Goal: Task Accomplishment & Management: Complete application form

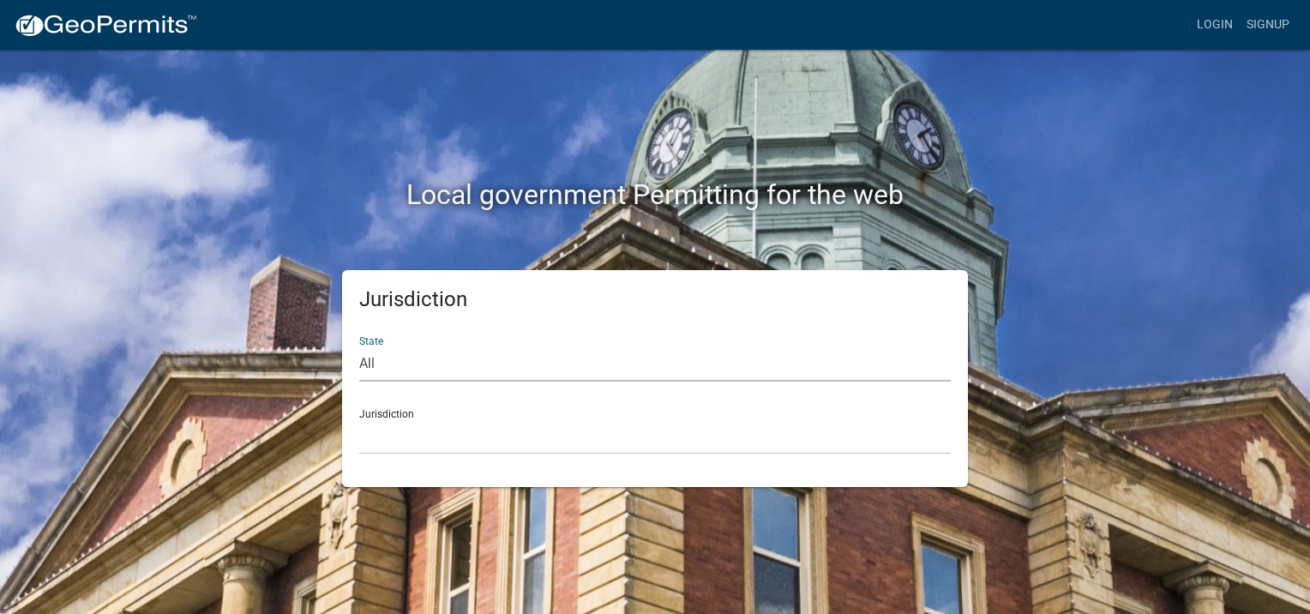
click at [422, 363] on select "All [US_STATE] [US_STATE] [US_STATE] [US_STATE] [US_STATE] [US_STATE] [US_STATE…" at bounding box center [655, 363] width 592 height 35
select select "[US_STATE]"
click at [359, 346] on select "All [US_STATE] [US_STATE] [US_STATE] [US_STATE] [US_STATE] [US_STATE] [US_STATE…" at bounding box center [655, 363] width 592 height 35
click at [435, 424] on select "City of Charlestown, Indiana City of Jeffersonville, Indiana City of Logansport…" at bounding box center [655, 436] width 592 height 35
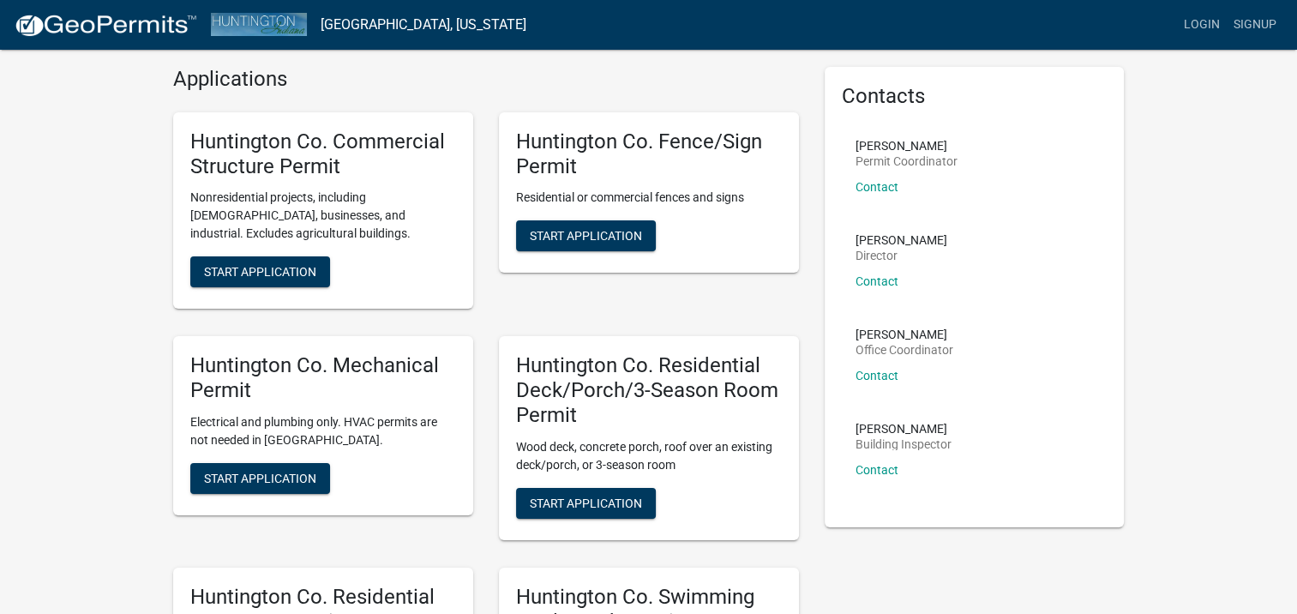
scroll to position [45, 0]
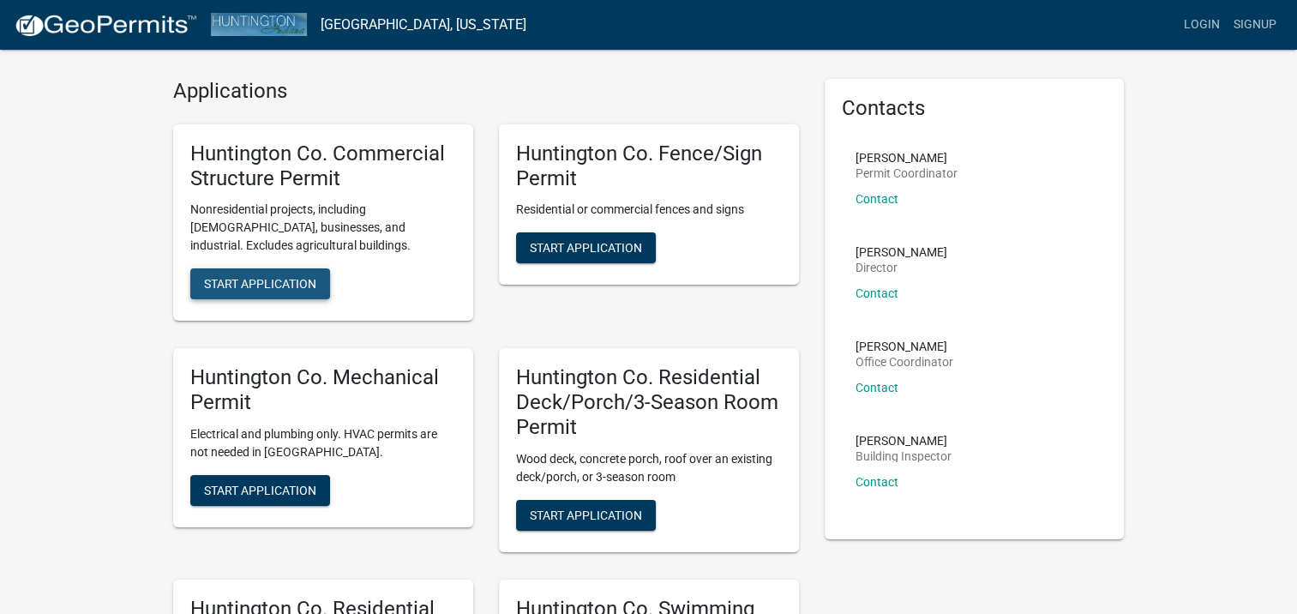
click at [239, 277] on span "Start Application" at bounding box center [260, 284] width 112 height 14
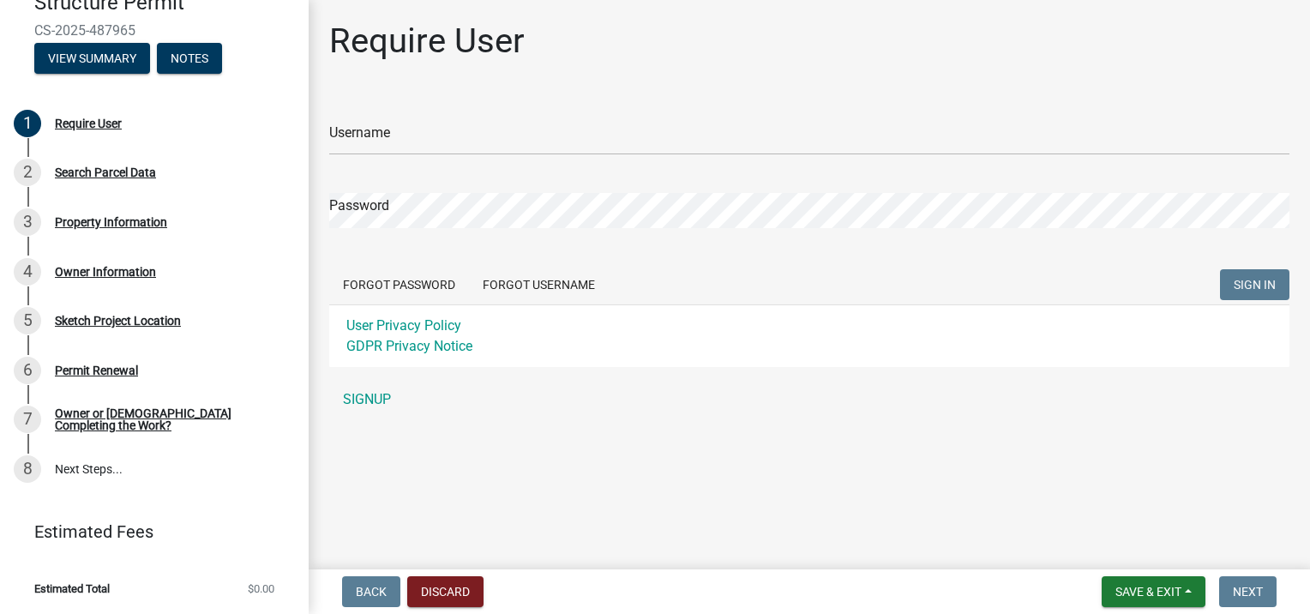
scroll to position [133, 0]
click at [202, 429] on div "Owner or Contractor Completing the Work?" at bounding box center [168, 418] width 226 height 24
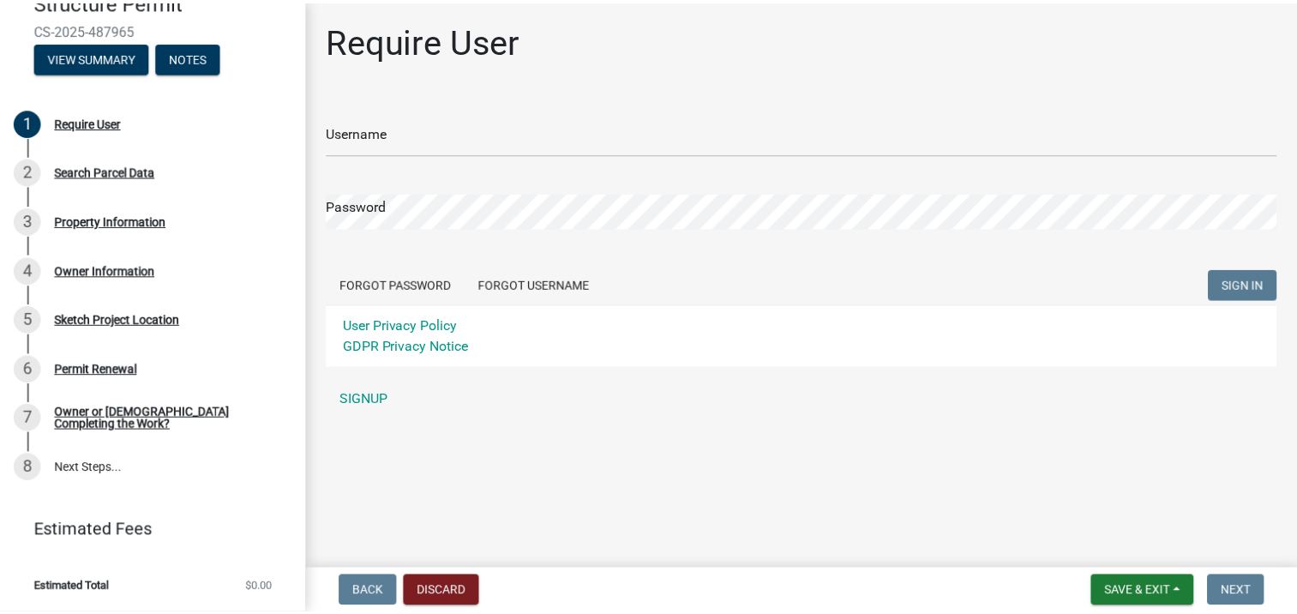
scroll to position [151, 0]
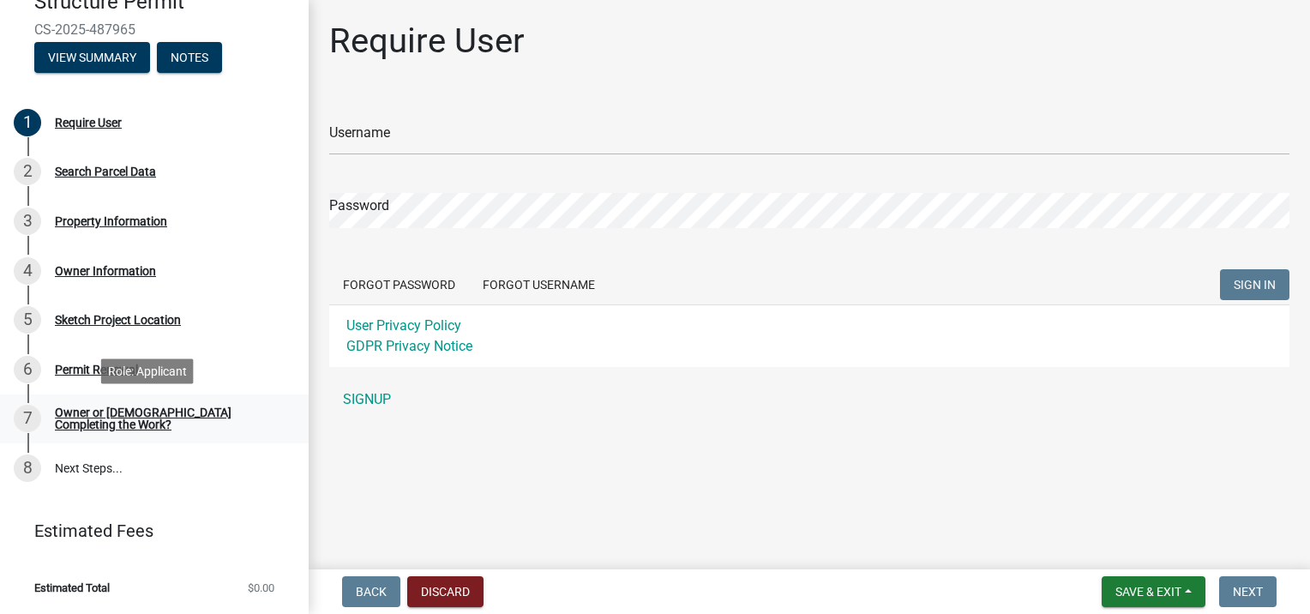
click at [68, 416] on div "Owner or Contractor Completing the Work?" at bounding box center [168, 418] width 226 height 24
click at [362, 396] on link "SIGNUP" at bounding box center [809, 399] width 960 height 34
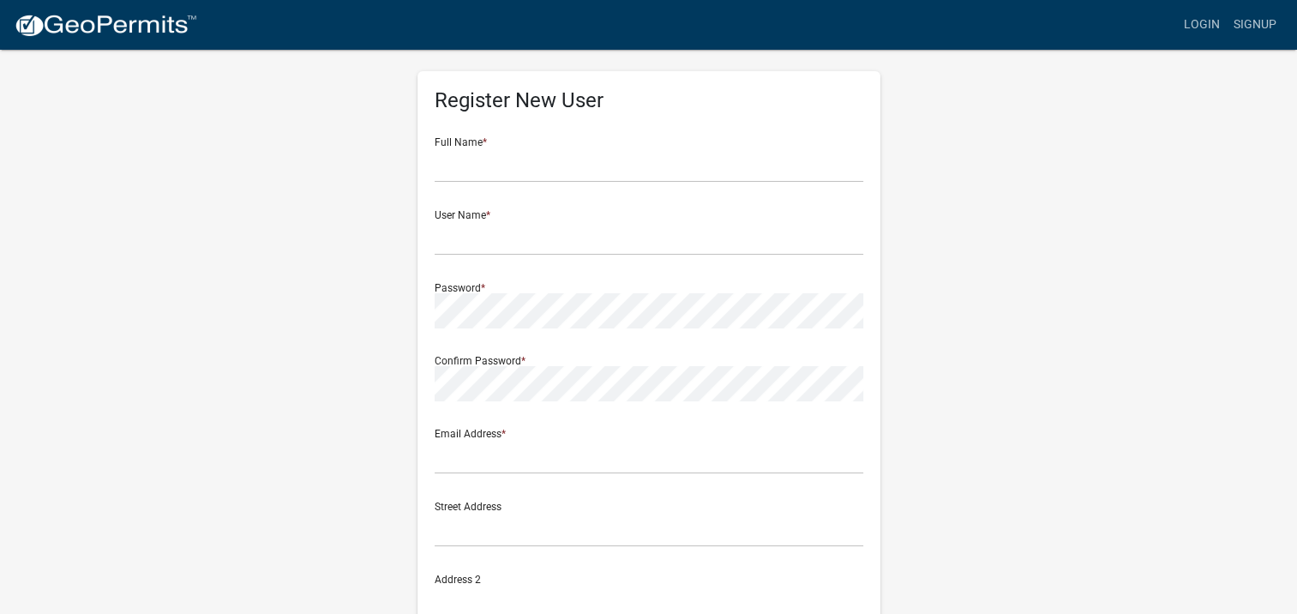
scroll to position [23, 0]
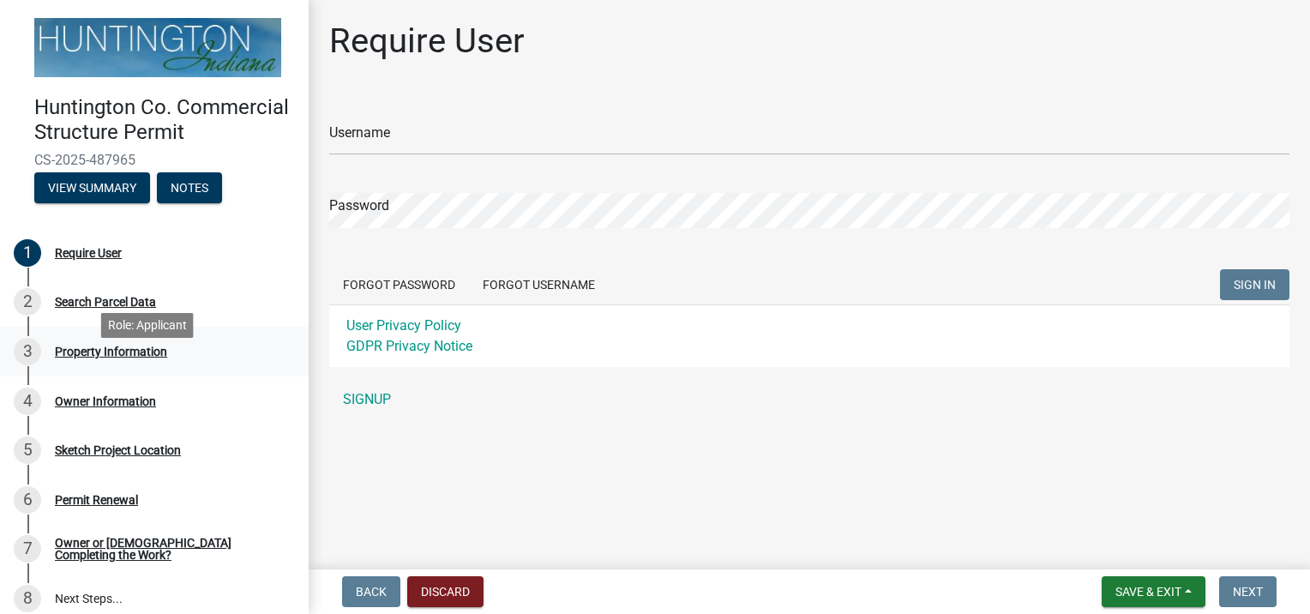
click at [137, 358] on div "Property Information" at bounding box center [111, 352] width 112 height 12
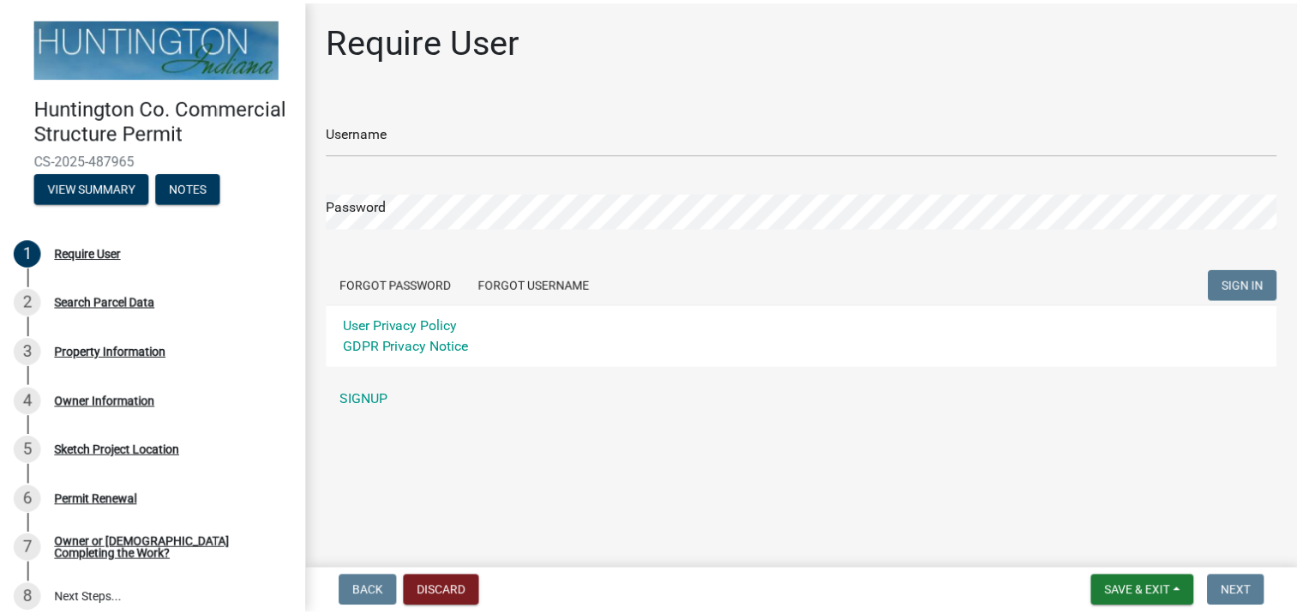
scroll to position [151, 0]
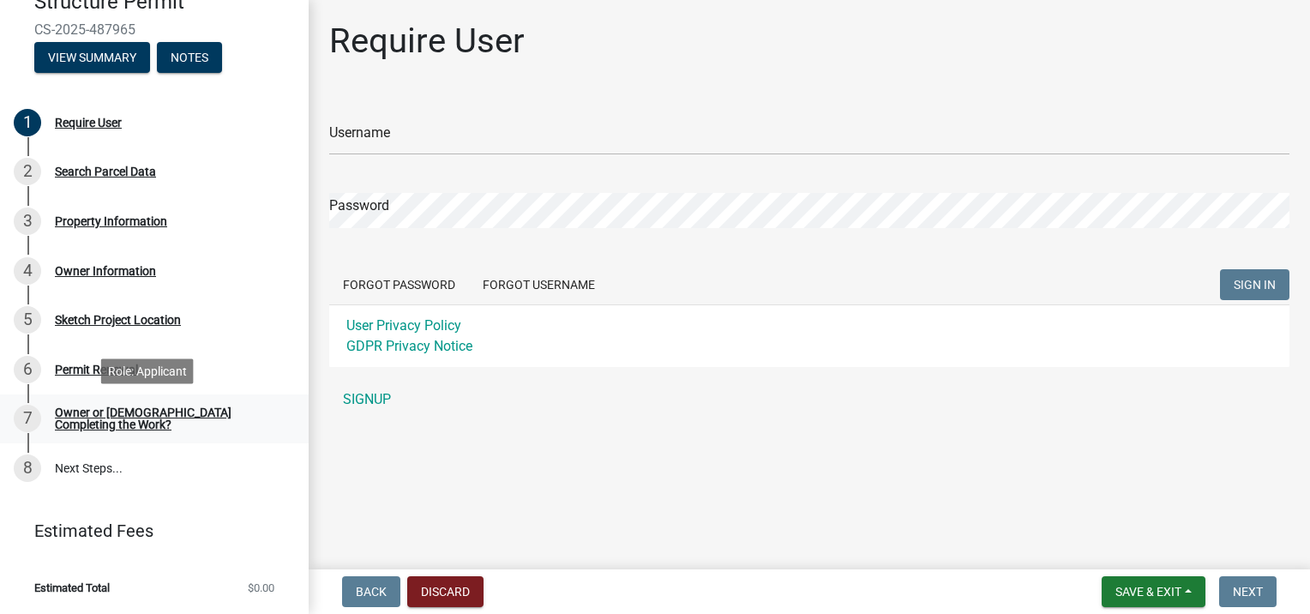
click at [80, 410] on div "Owner or Contractor Completing the Work?" at bounding box center [168, 418] width 226 height 24
click at [111, 367] on div "Permit Renewal" at bounding box center [96, 370] width 83 height 12
click at [372, 398] on link "SIGNUP" at bounding box center [809, 399] width 960 height 34
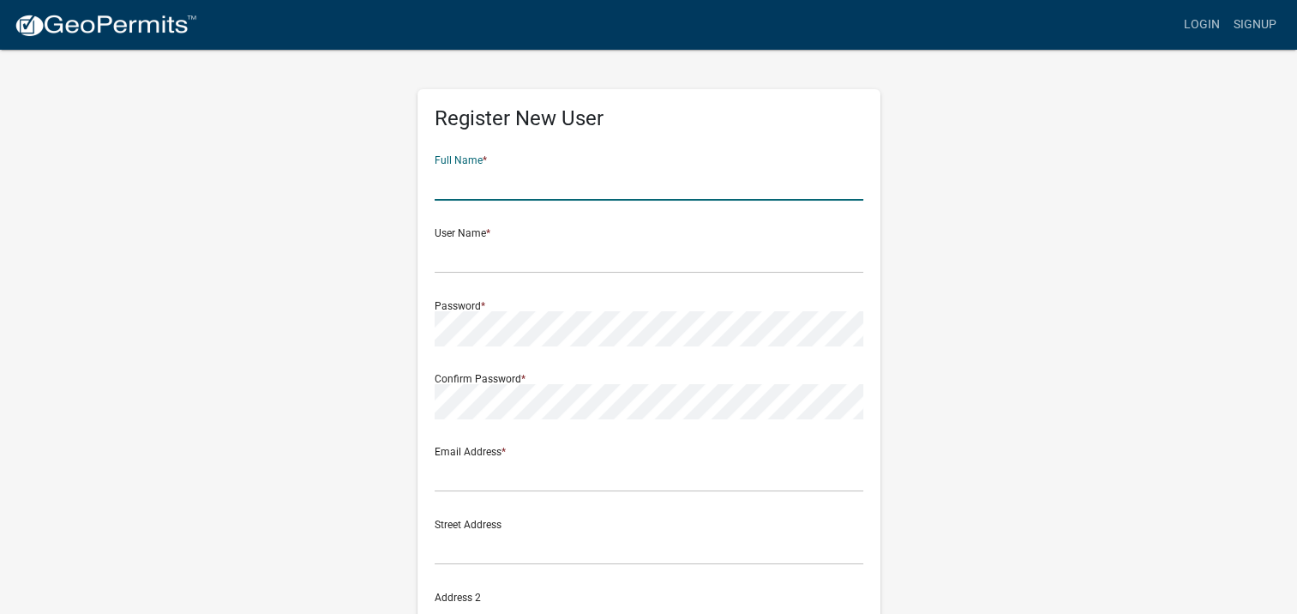
click at [607, 174] on input "text" at bounding box center [649, 182] width 429 height 35
type input "[PERSON_NAME]"
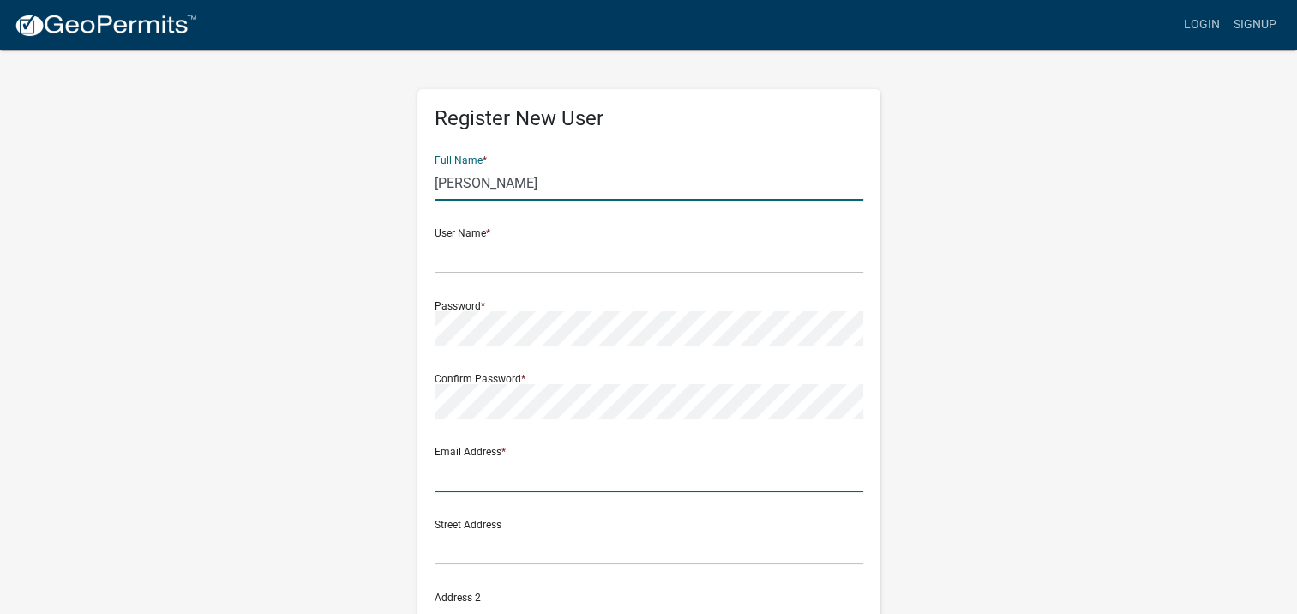
type input "[EMAIL_ADDRESS][DOMAIN_NAME]"
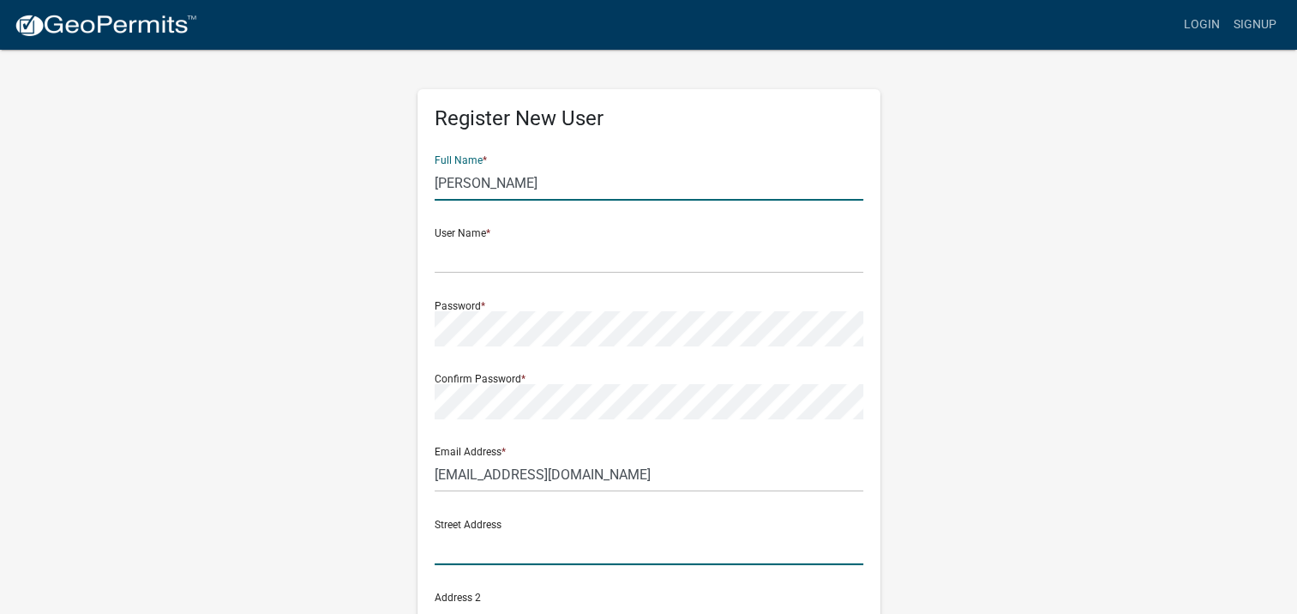
type input "8501 killeen run"
type input "Fort Wayne"
type input "IN"
type input "46835"
type input "2606685105"
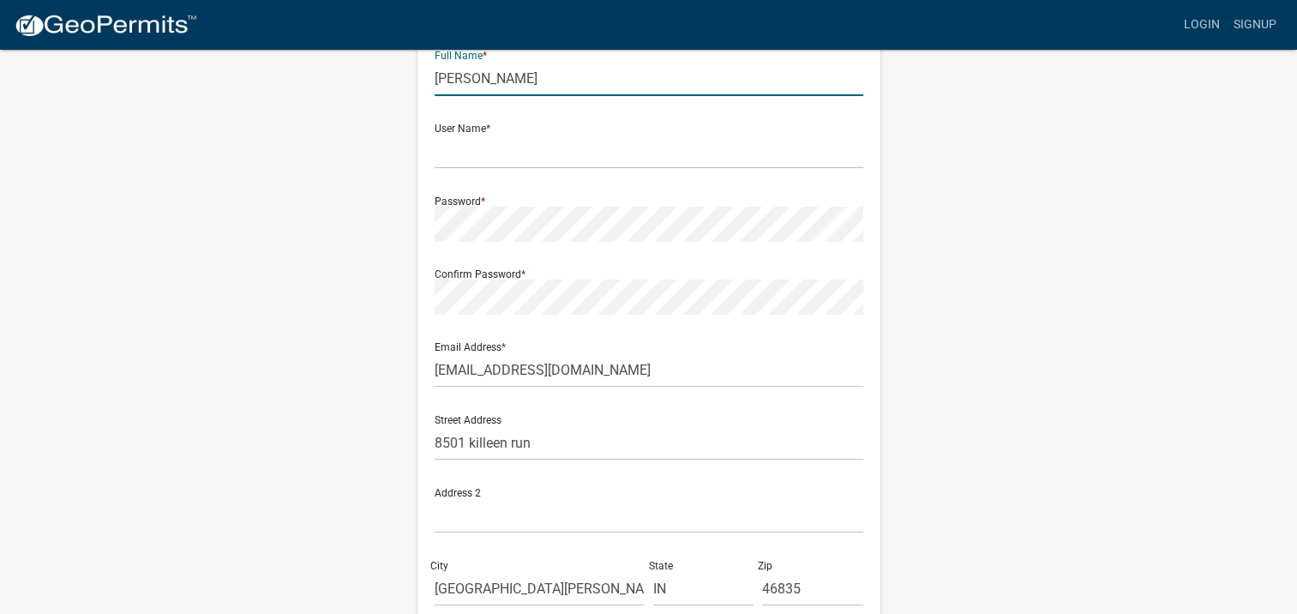
scroll to position [99, 0]
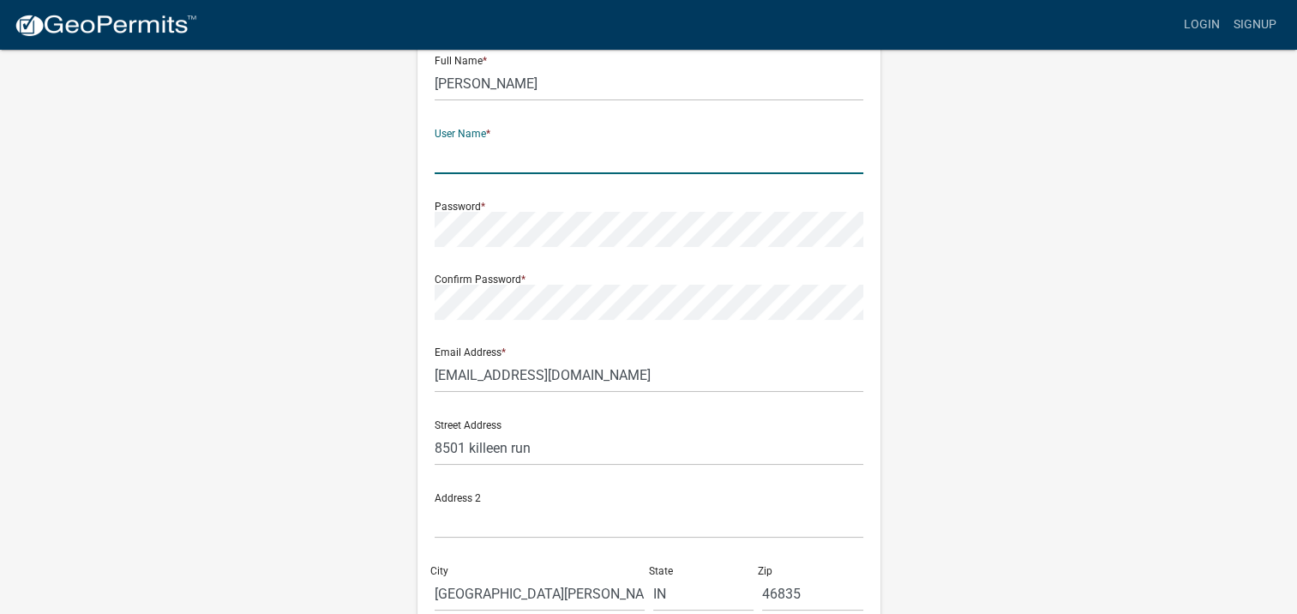
click at [554, 159] on input "text" at bounding box center [649, 156] width 429 height 35
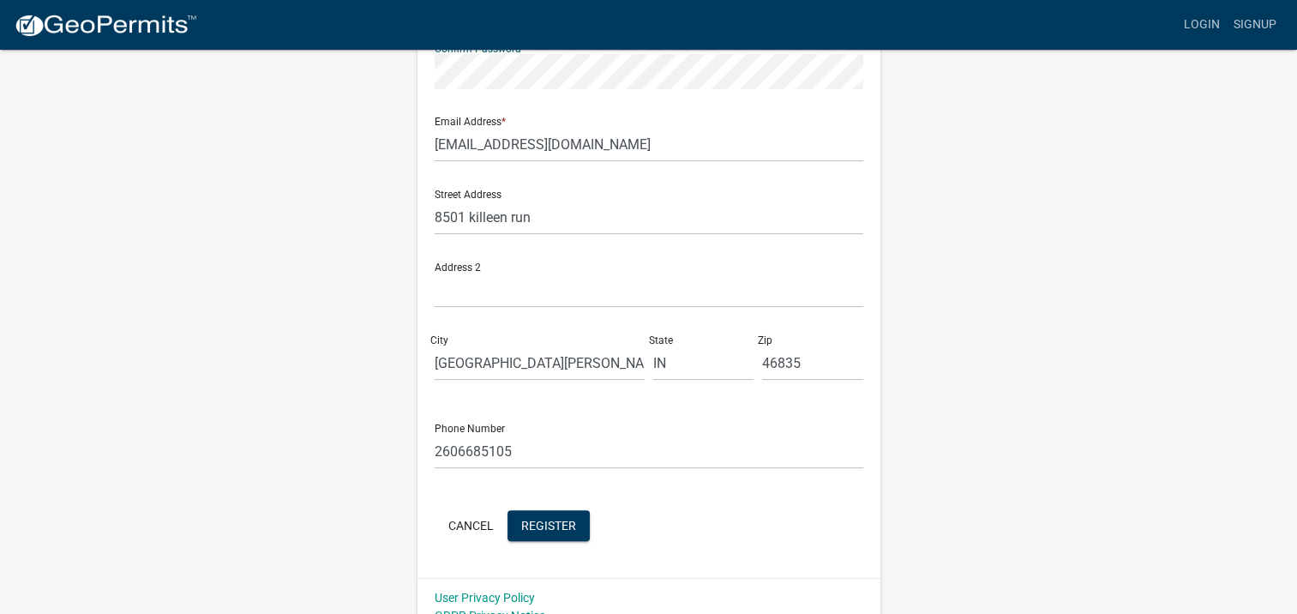
scroll to position [351, 0]
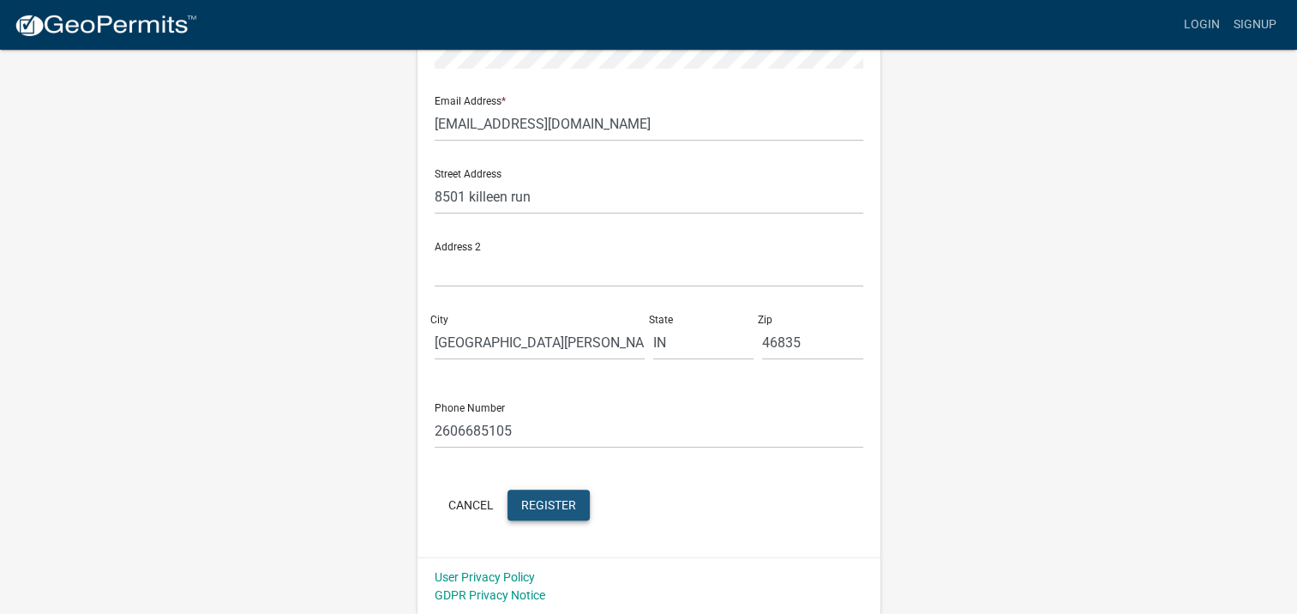
click at [536, 511] on span "Register" at bounding box center [548, 504] width 55 height 14
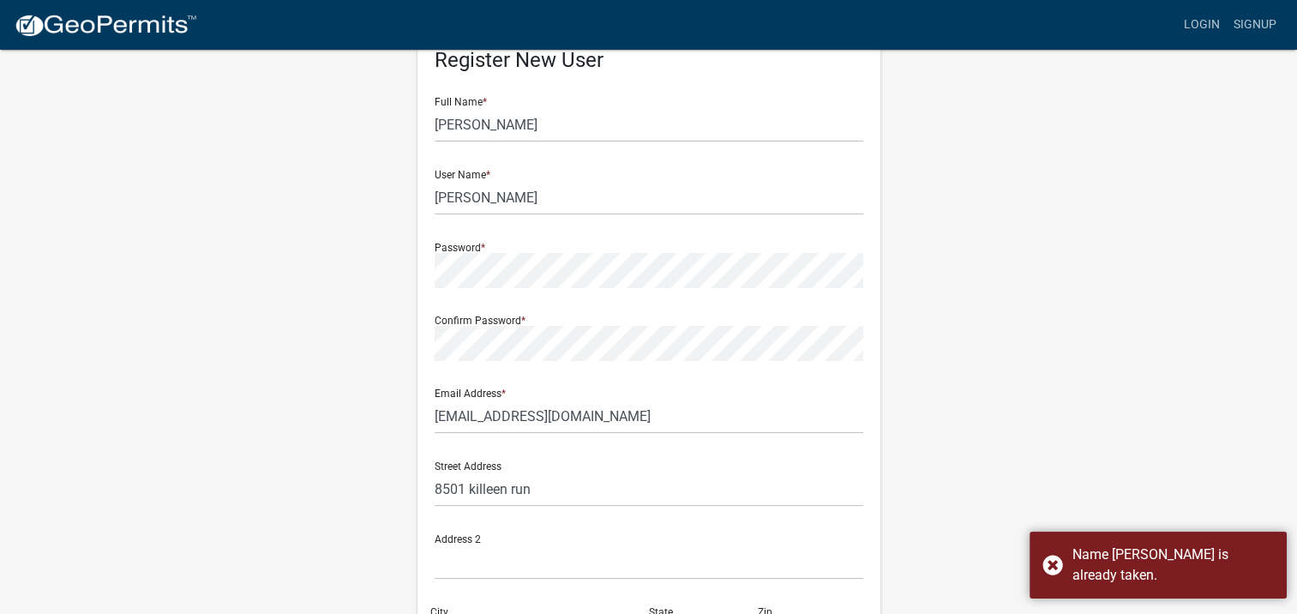
scroll to position [27, 0]
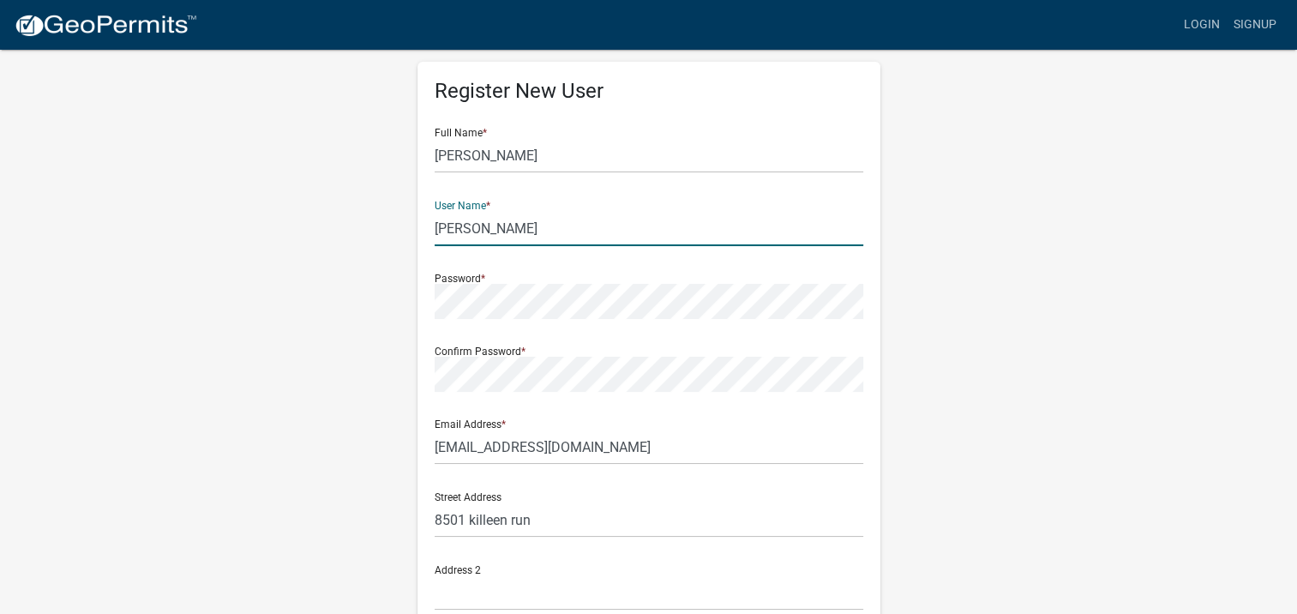
click at [580, 232] on input "bob" at bounding box center [649, 228] width 429 height 35
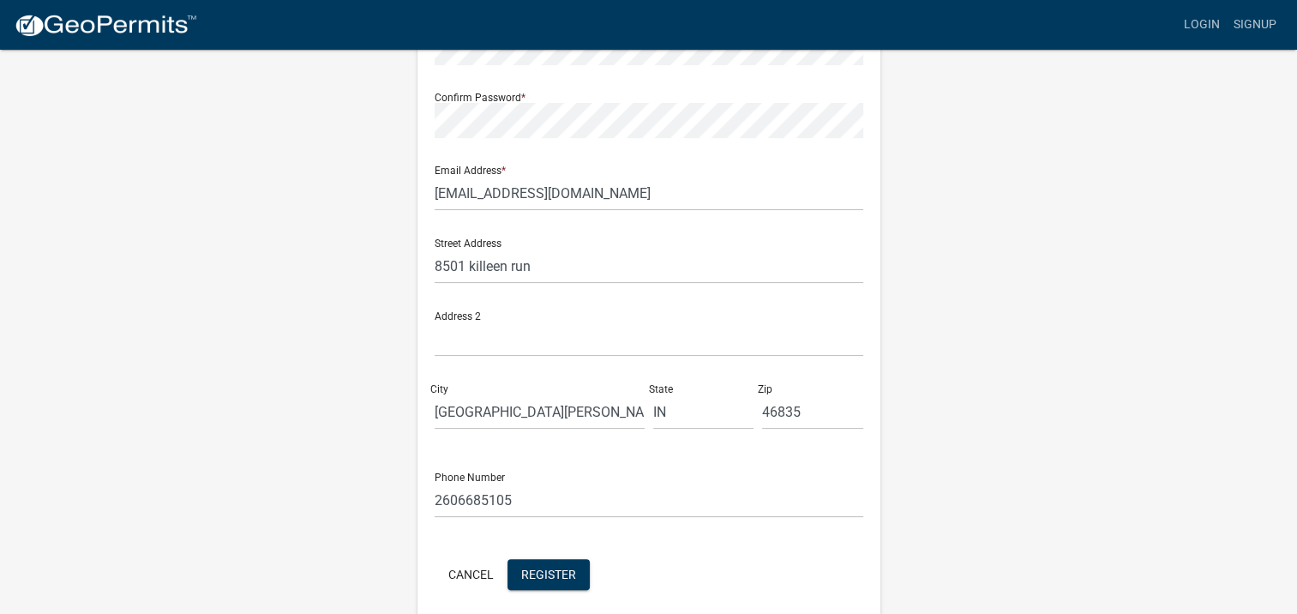
scroll to position [351, 0]
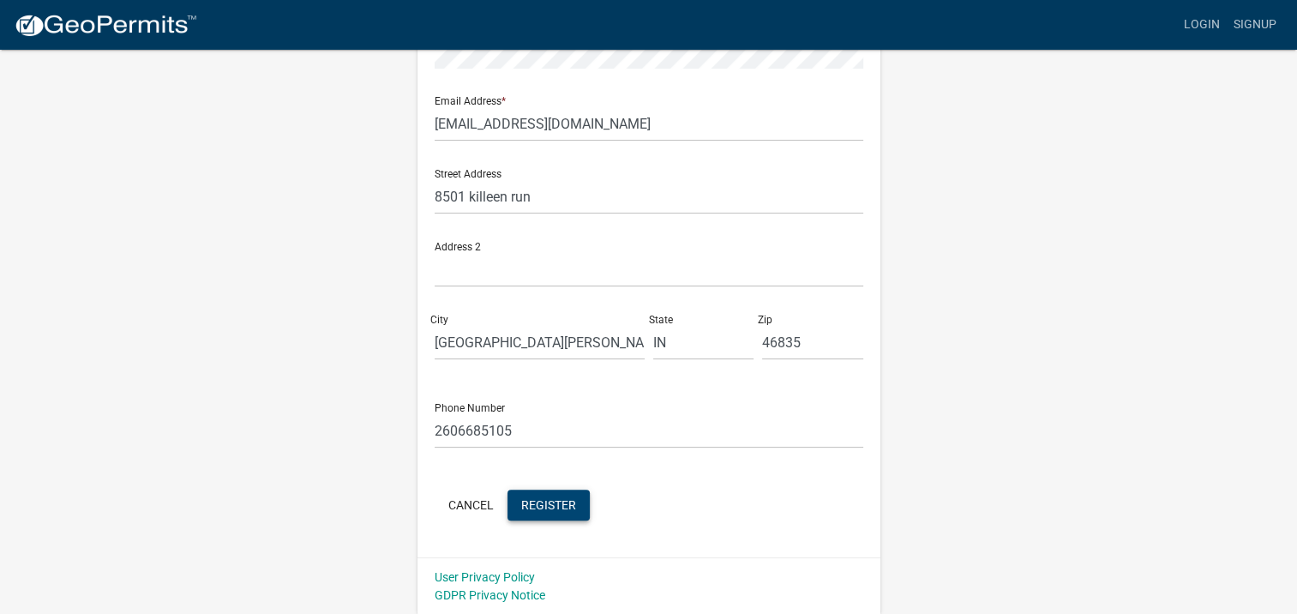
type input "bob2221"
click at [538, 504] on span "Register" at bounding box center [548, 504] width 55 height 14
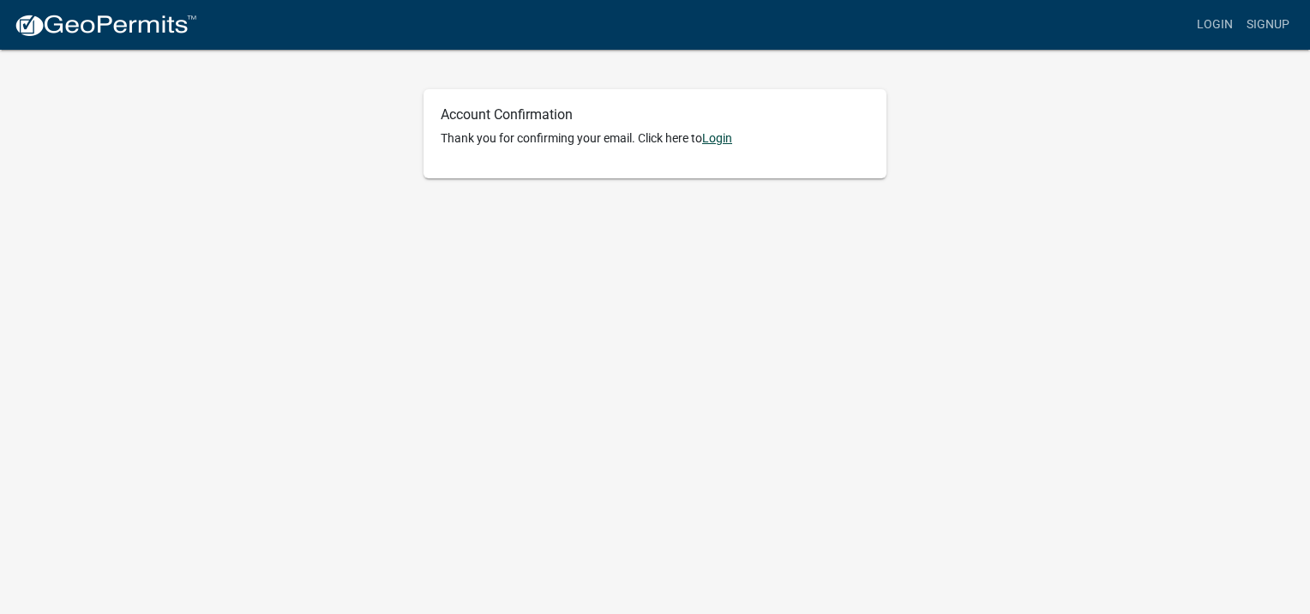
click at [713, 139] on link "Login" at bounding box center [717, 138] width 30 height 14
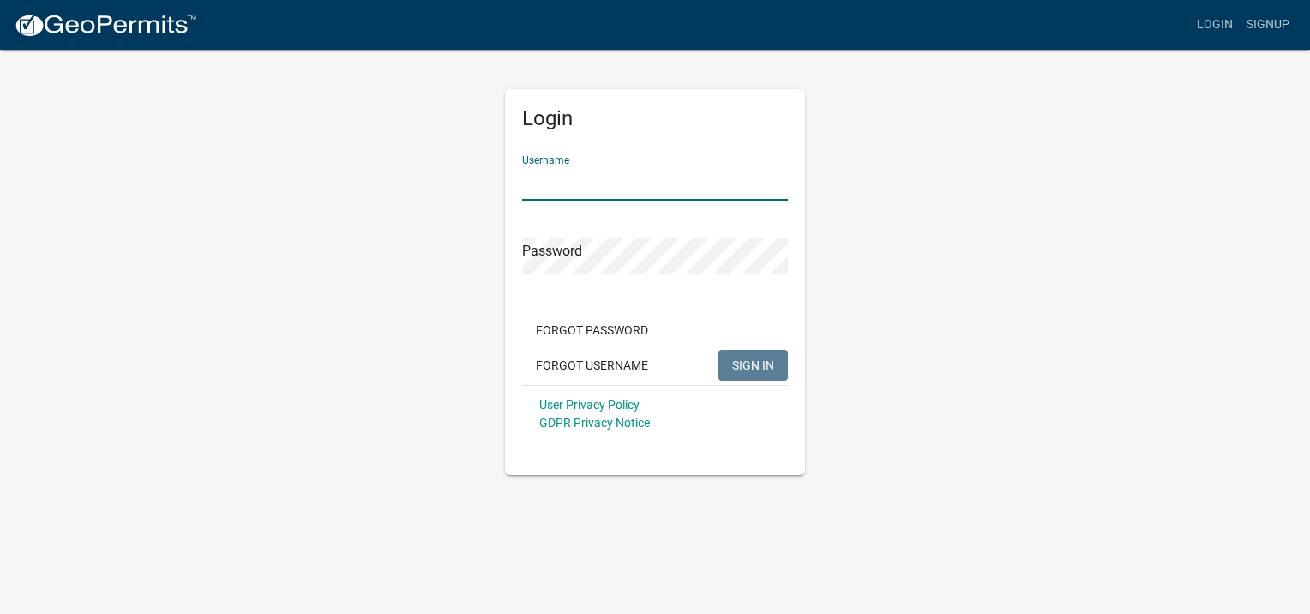
click at [664, 182] on input "Username" at bounding box center [655, 182] width 266 height 35
type input "bob2221"
click at [744, 370] on span "SIGN IN" at bounding box center [753, 365] width 42 height 14
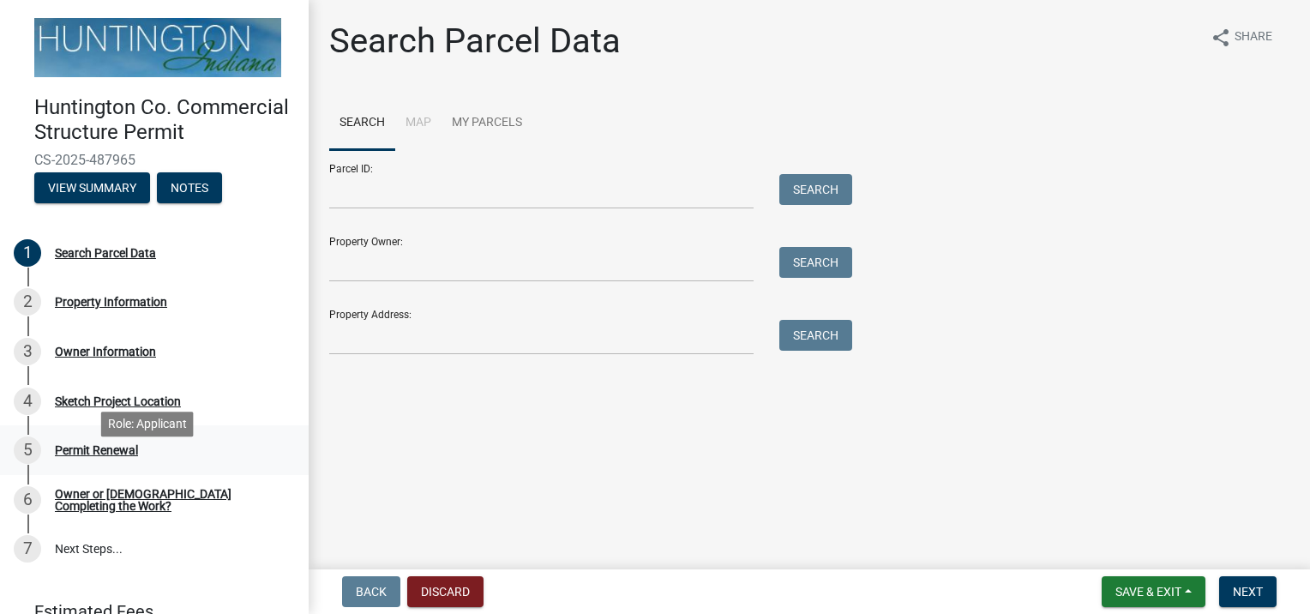
click at [112, 456] on div "Permit Renewal" at bounding box center [96, 450] width 83 height 12
click at [135, 308] on div "Property Information" at bounding box center [111, 302] width 112 height 12
click at [84, 259] on div "Search Parcel Data" at bounding box center [105, 253] width 101 height 12
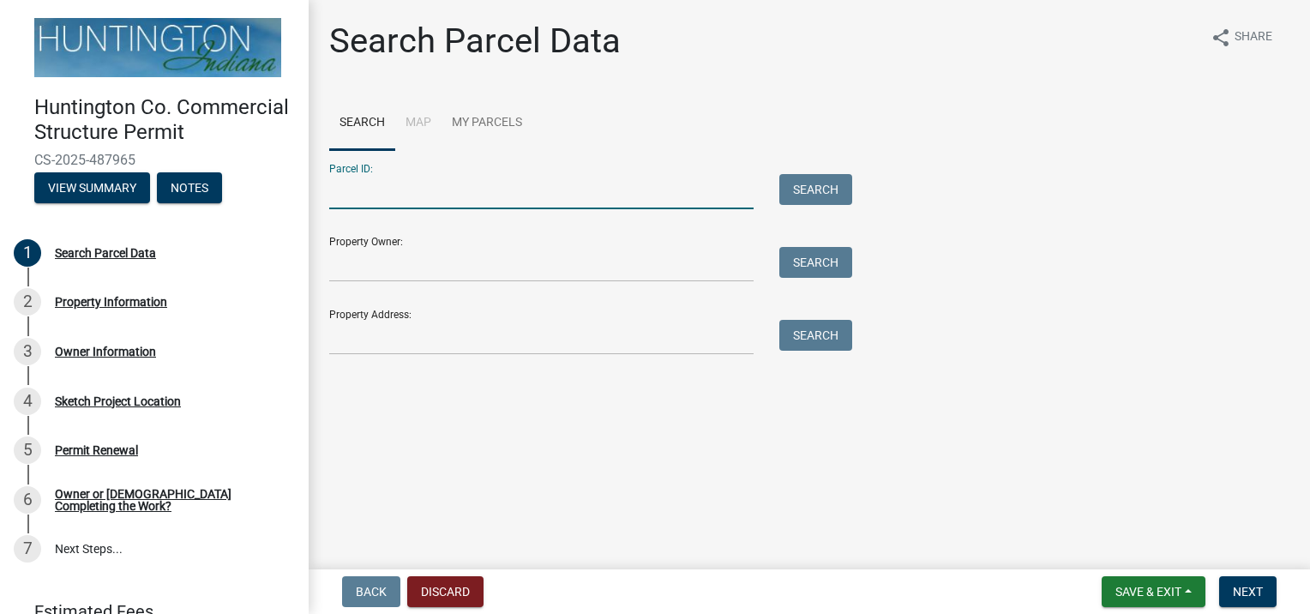
click at [347, 188] on input "Parcel ID:" at bounding box center [541, 191] width 424 height 35
click at [93, 358] on div "Owner Information" at bounding box center [105, 352] width 101 height 12
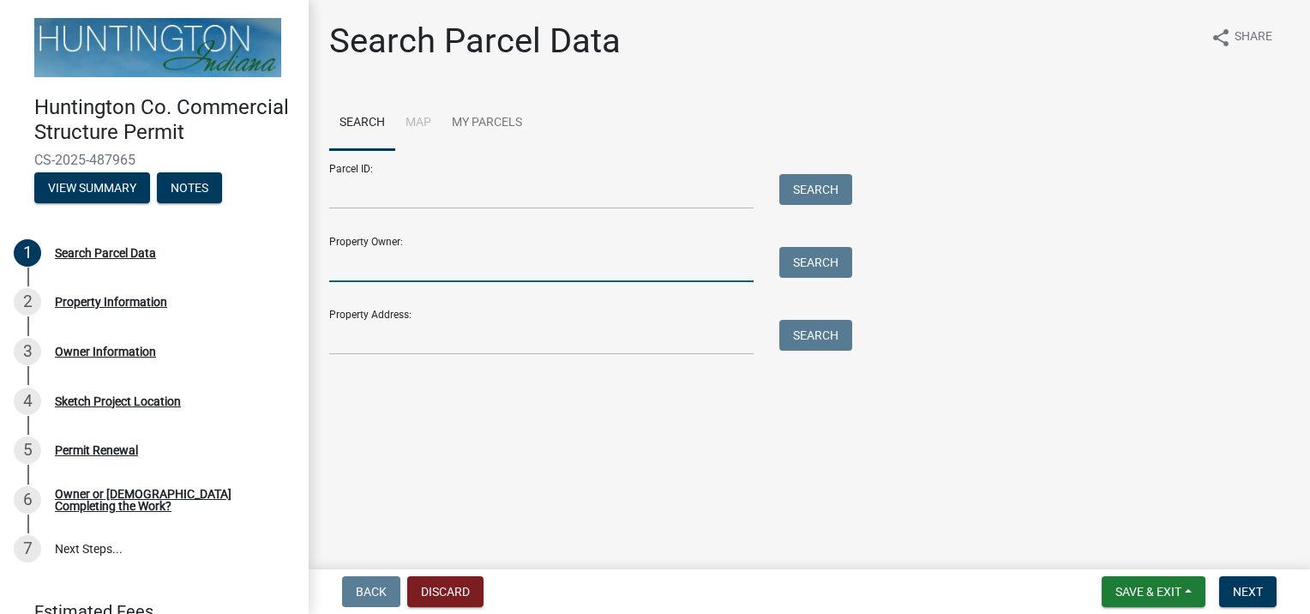
click at [342, 262] on input "Property Owner:" at bounding box center [541, 264] width 424 height 35
click at [810, 340] on main "Search Parcel Data share Share Search Map My Parcels Parcel ID: Search Property…" at bounding box center [810, 281] width 1002 height 562
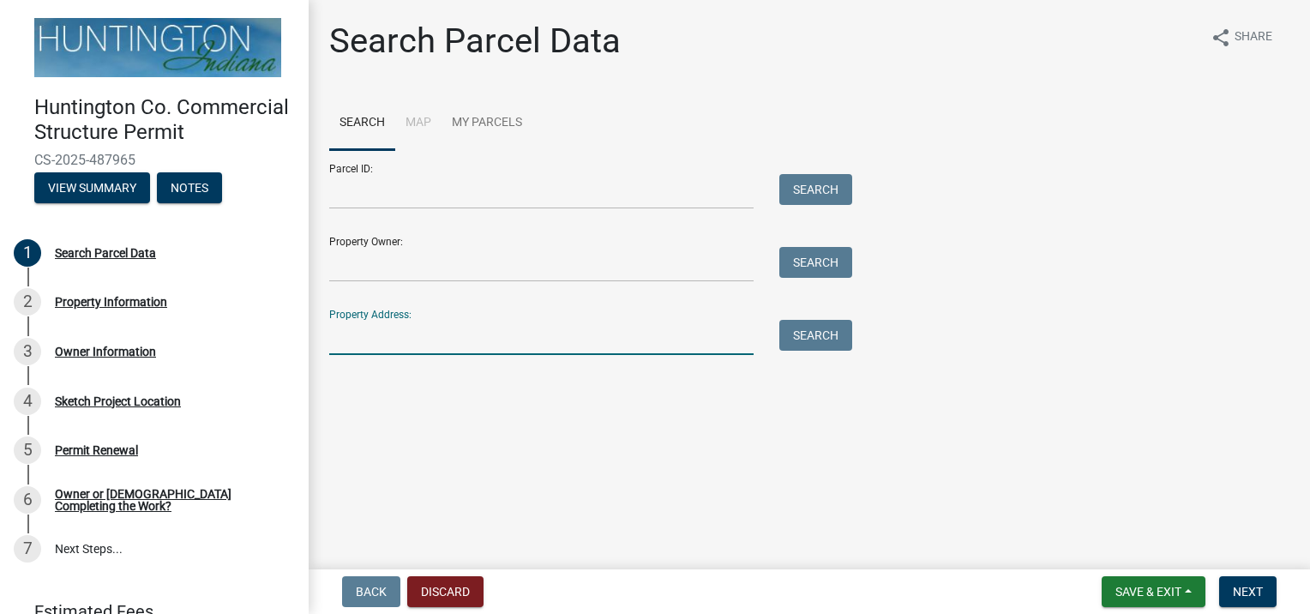
click at [511, 344] on input "Property Address:" at bounding box center [541, 337] width 424 height 35
click at [1055, 159] on div "Parcel ID: Search Property Owner: Search Property Address: Search" at bounding box center [809, 252] width 960 height 205
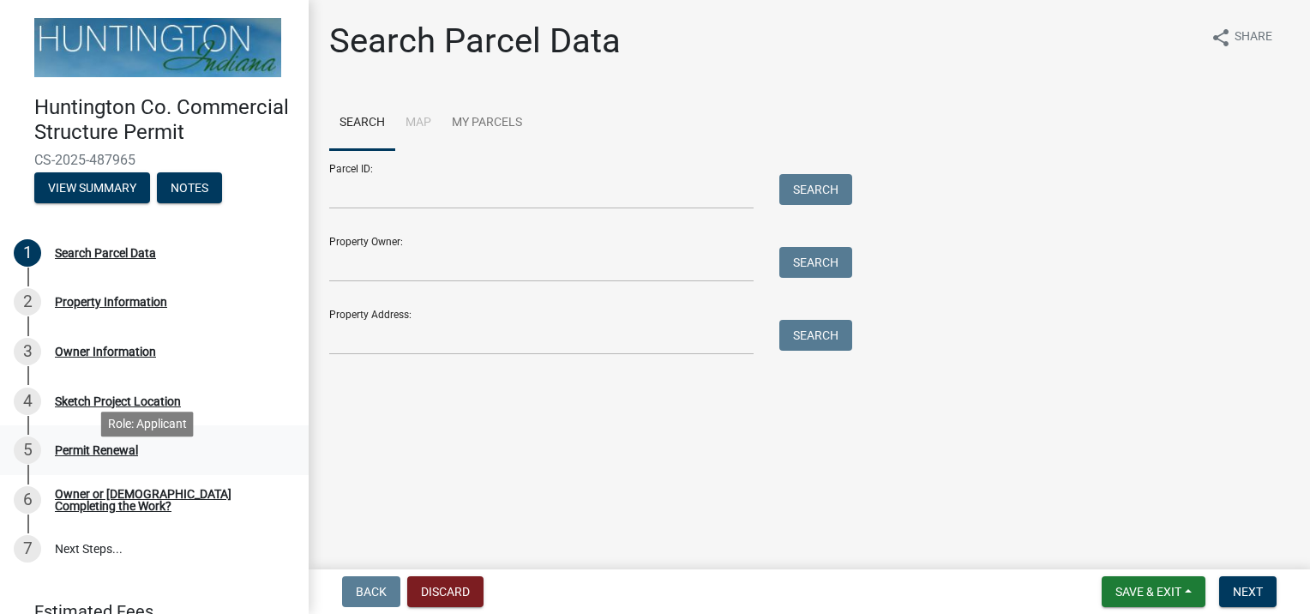
click at [75, 456] on div "Permit Renewal" at bounding box center [96, 450] width 83 height 12
click at [72, 566] on link "7 Next Steps..." at bounding box center [154, 550] width 309 height 50
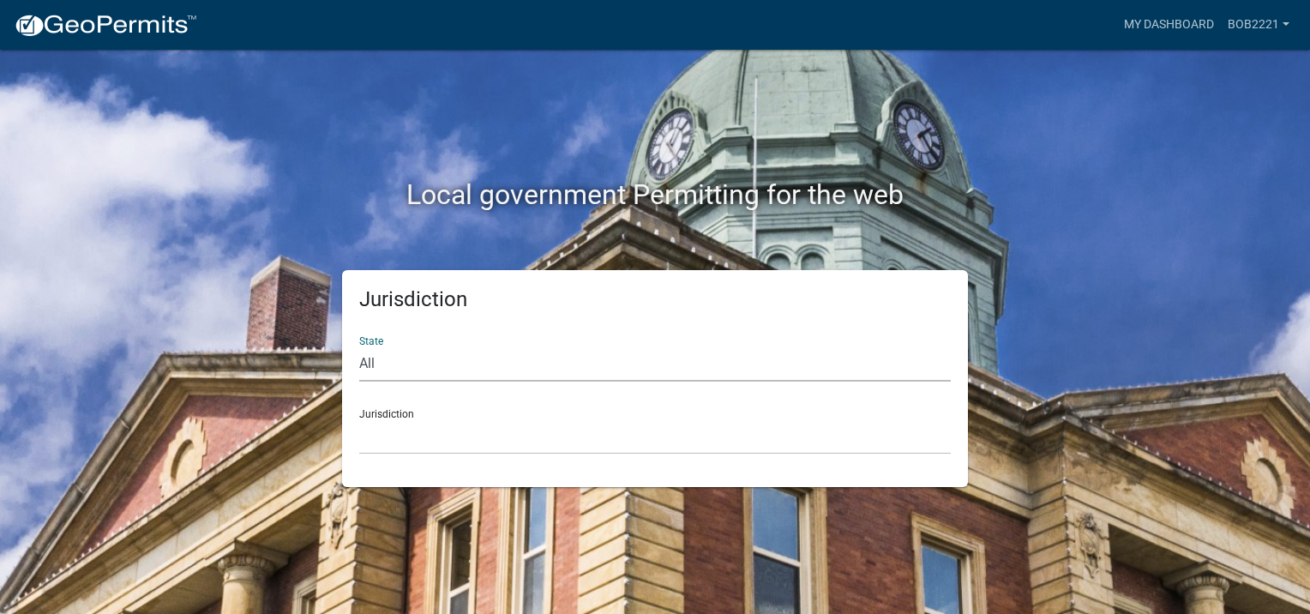
click at [375, 361] on select "All [US_STATE] [US_STATE] [US_STATE] [US_STATE] [US_STATE] [US_STATE] [US_STATE…" at bounding box center [655, 363] width 592 height 35
select select "[US_STATE]"
click at [359, 346] on select "All [US_STATE] [US_STATE] [US_STATE] [US_STATE] [US_STATE] [US_STATE] [US_STATE…" at bounding box center [655, 363] width 592 height 35
click at [439, 405] on div "Jurisdiction City of Charlestown, Indiana City of Jeffersonville, Indiana City …" at bounding box center [655, 424] width 592 height 59
click at [400, 415] on div "Jurisdiction City of Charlestown, Indiana City of Jeffersonville, Indiana City …" at bounding box center [655, 424] width 592 height 59
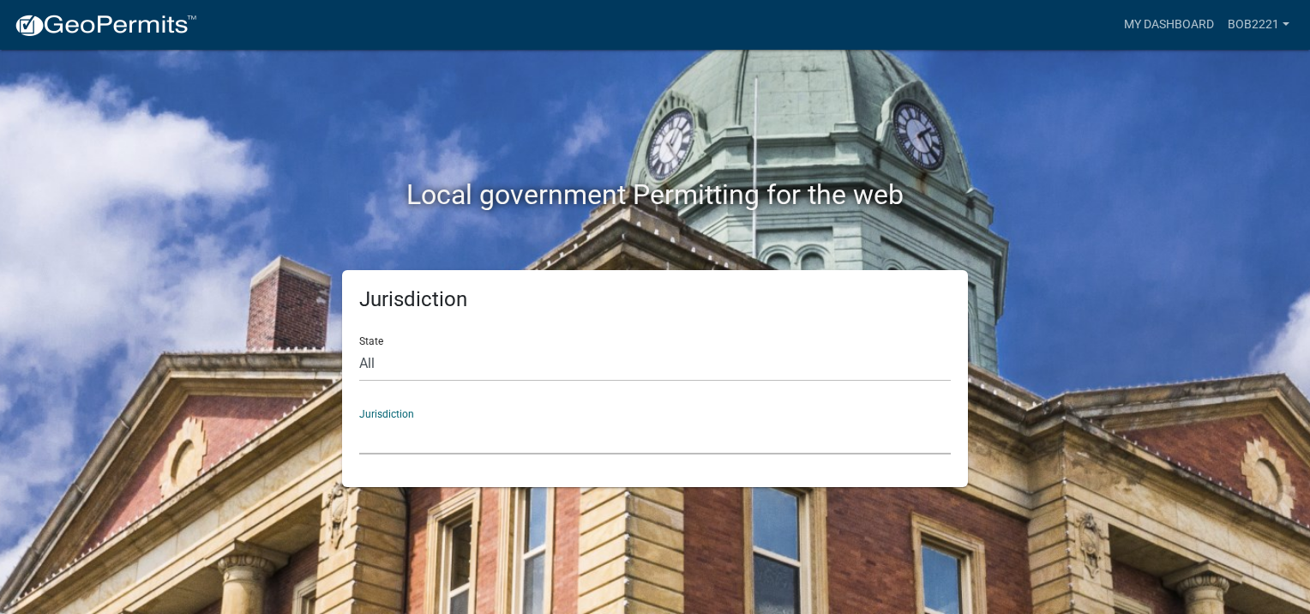
click at [398, 434] on select "City of Charlestown, Indiana City of Jeffersonville, Indiana City of Logansport…" at bounding box center [655, 436] width 592 height 35
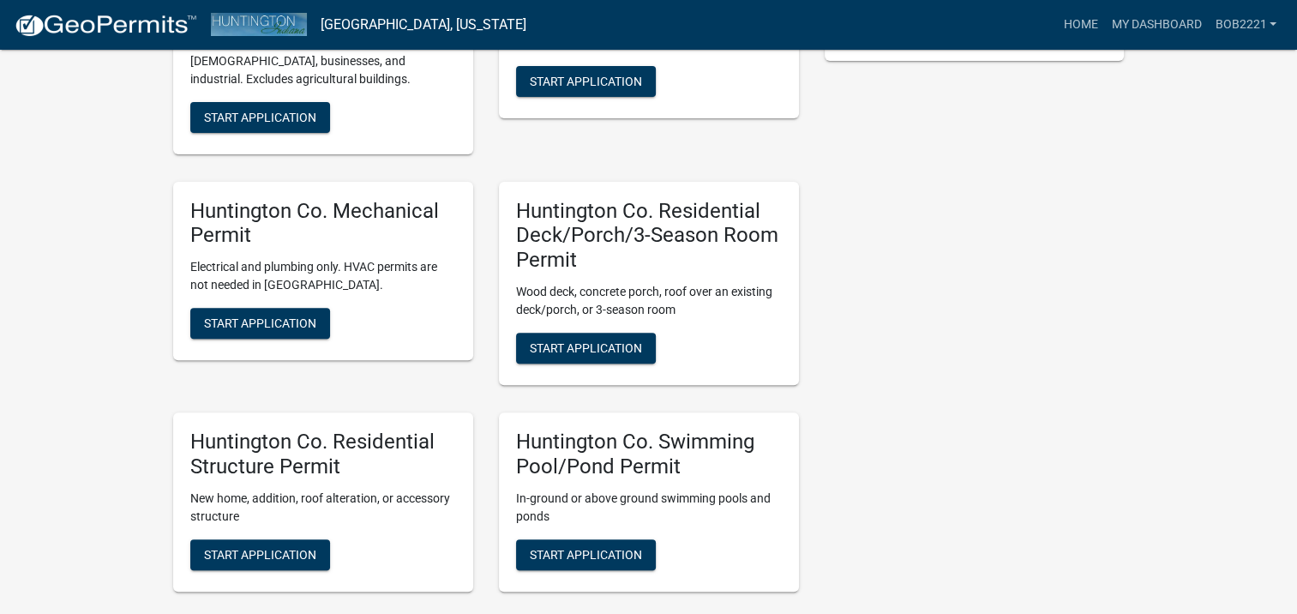
scroll to position [541, 0]
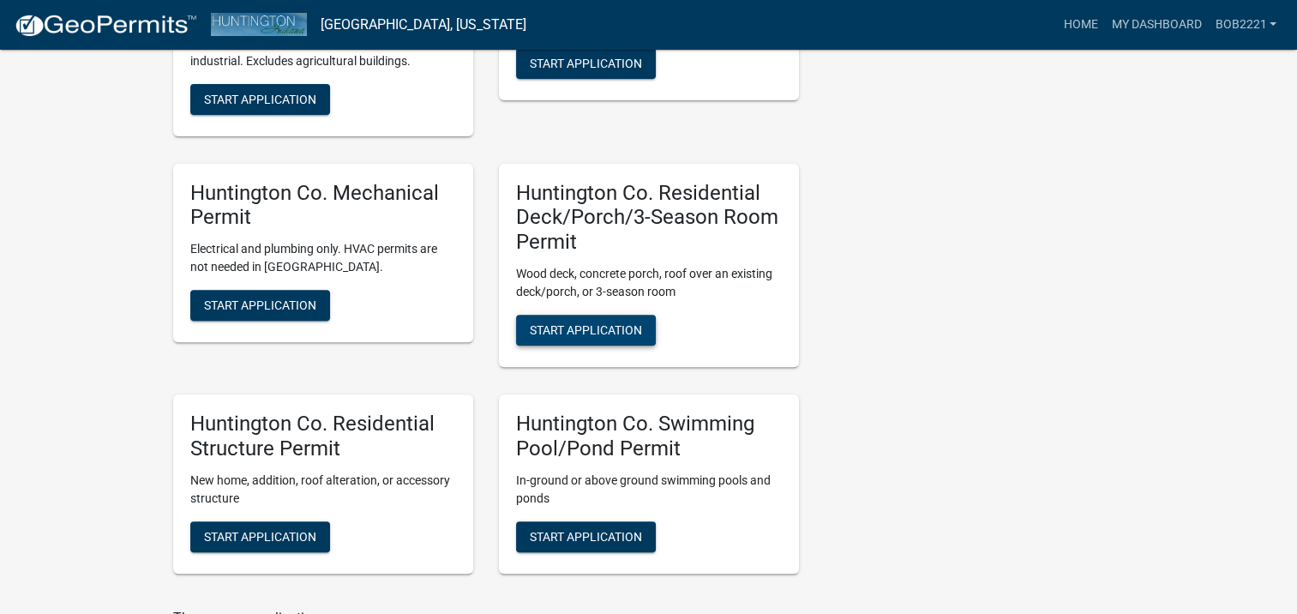
click at [587, 328] on span "Start Application" at bounding box center [586, 330] width 112 height 14
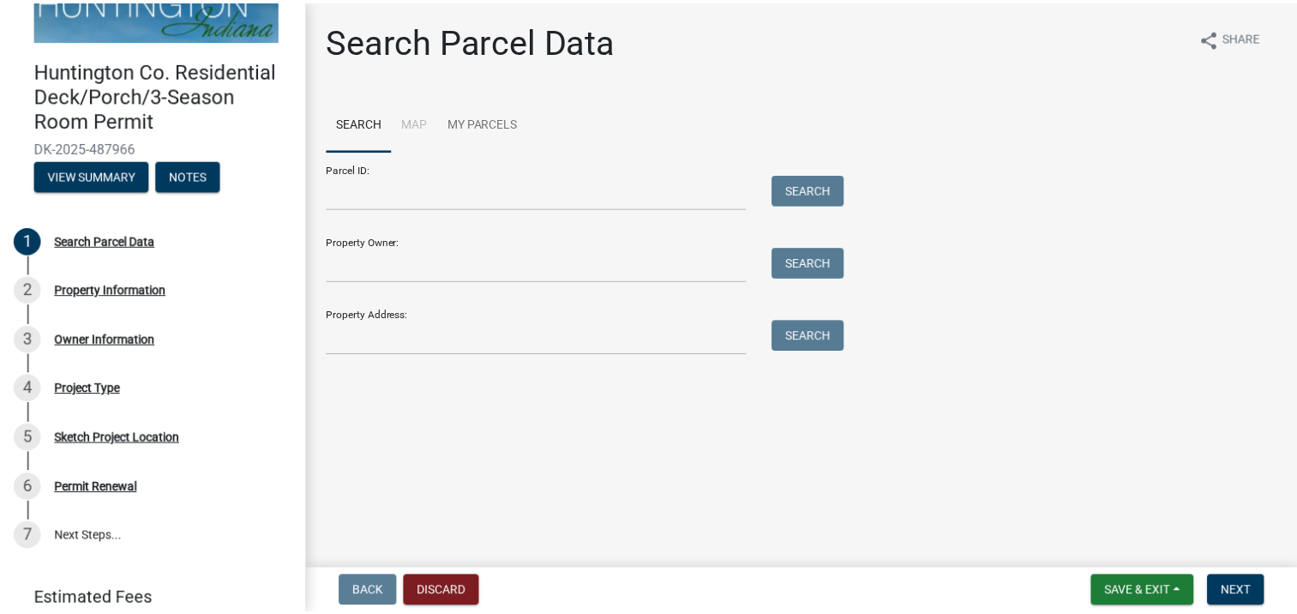
scroll to position [38, 0]
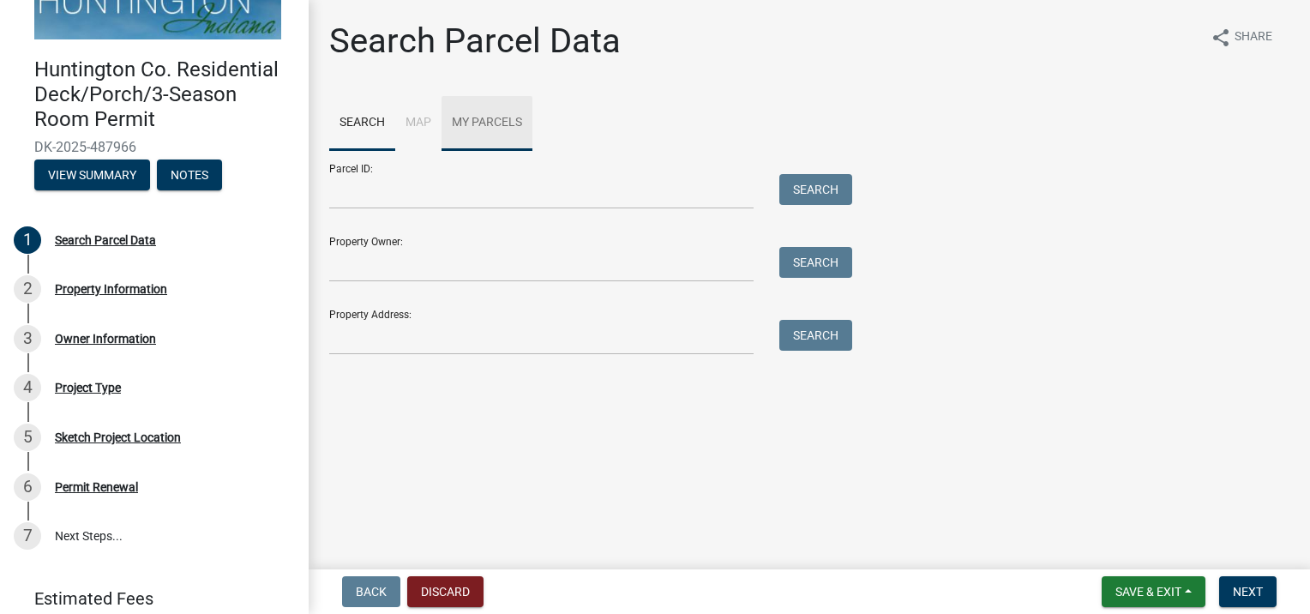
click at [472, 115] on link "My Parcels" at bounding box center [487, 123] width 91 height 55
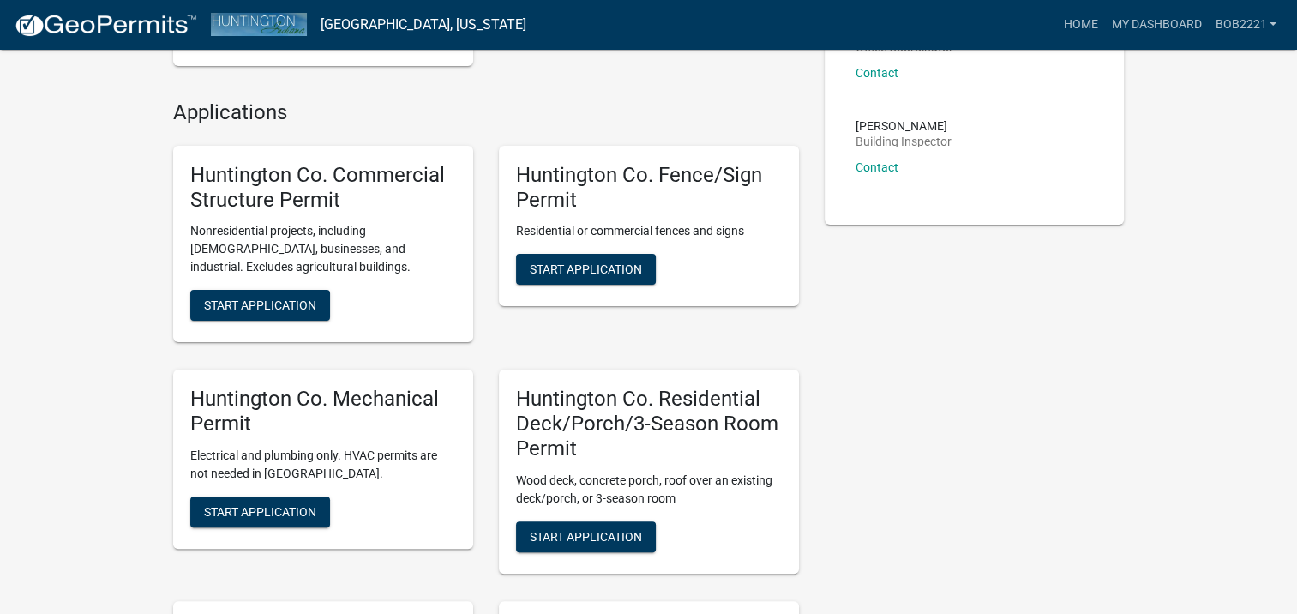
scroll to position [365, 0]
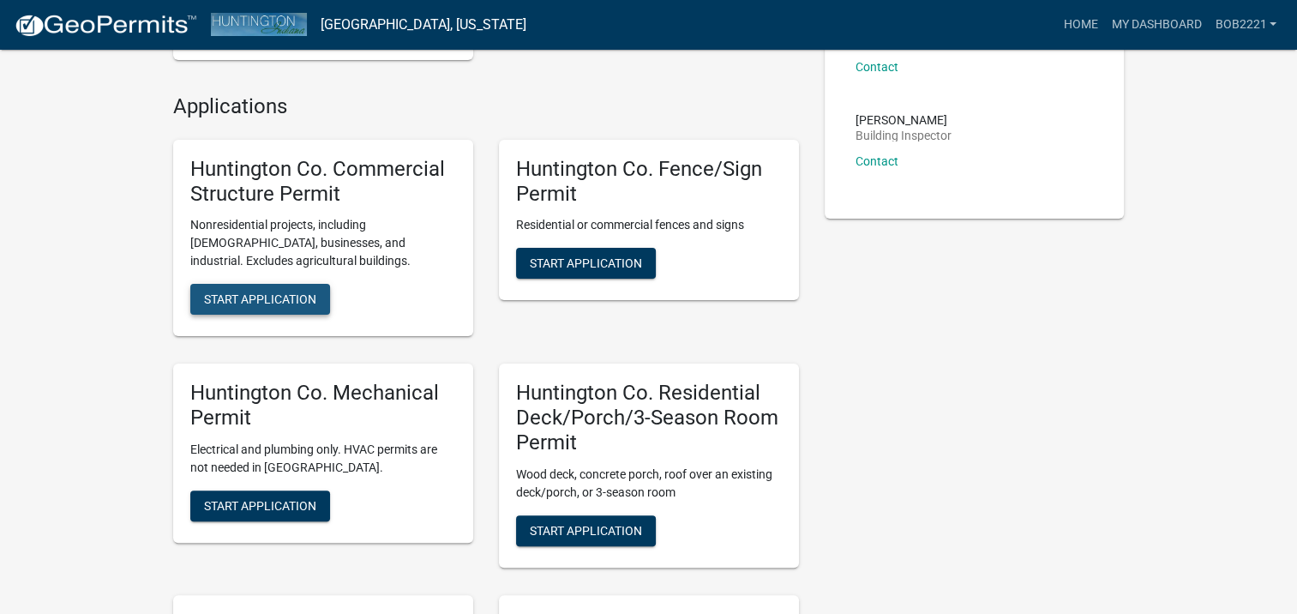
click at [288, 292] on span "Start Application" at bounding box center [260, 299] width 112 height 14
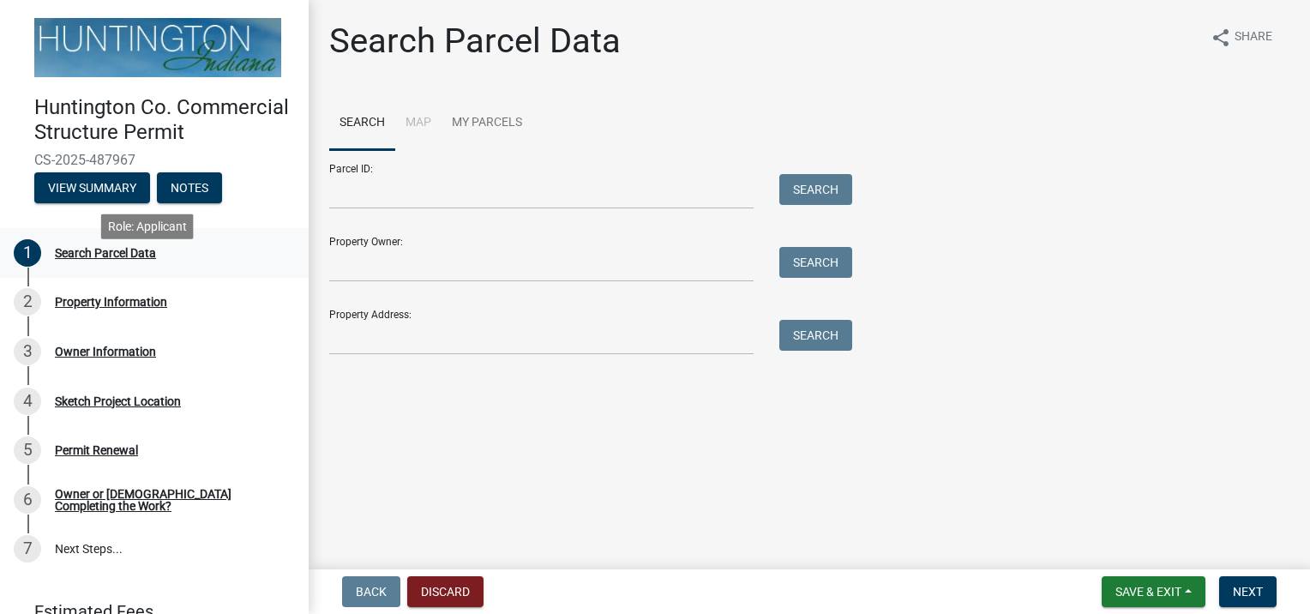
click at [79, 259] on div "Search Parcel Data" at bounding box center [105, 253] width 101 height 12
click at [494, 117] on link "My Parcels" at bounding box center [487, 123] width 91 height 55
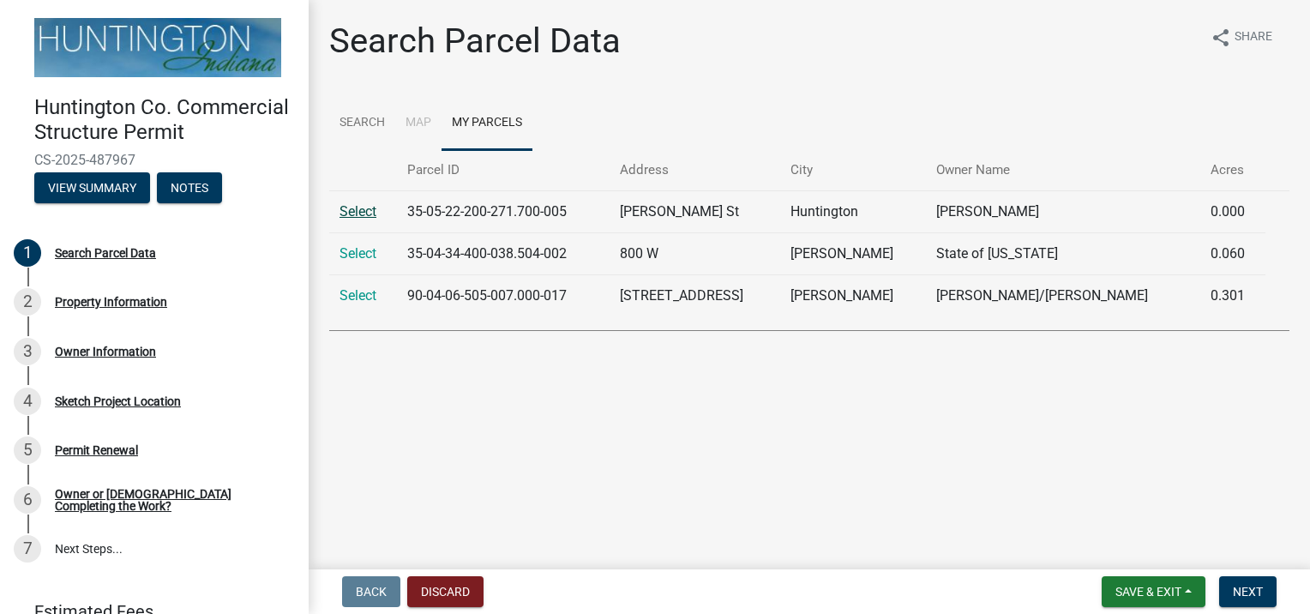
click at [358, 209] on link "Select" at bounding box center [358, 211] width 37 height 16
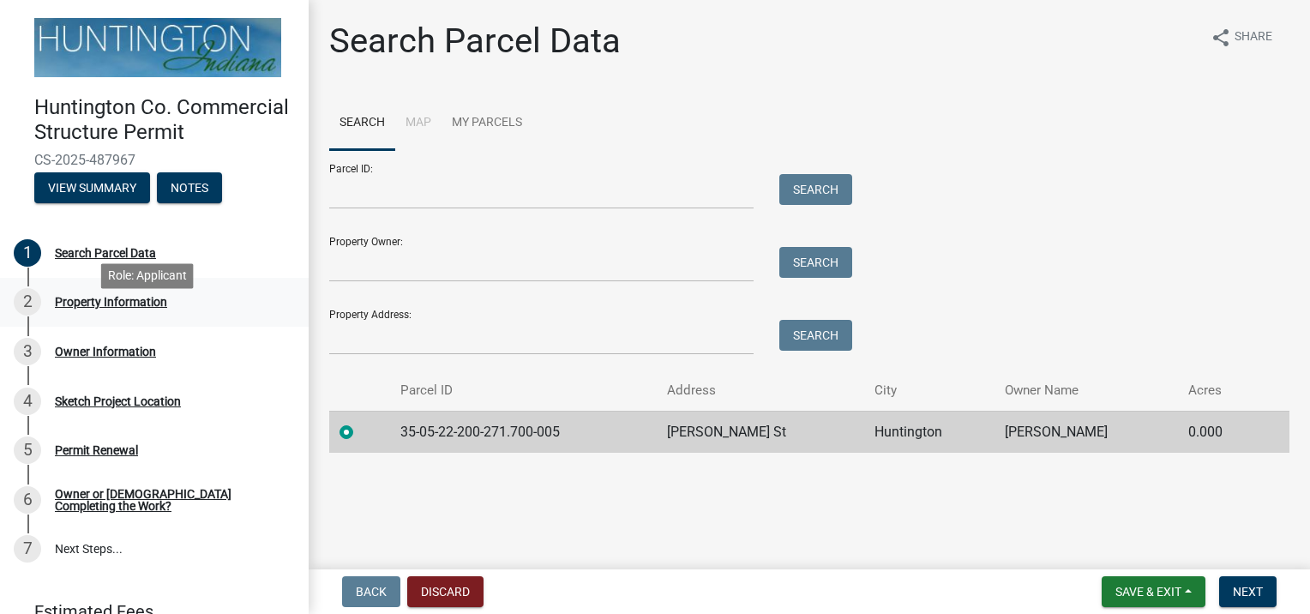
click at [112, 308] on div "Property Information" at bounding box center [111, 302] width 112 height 12
click at [86, 203] on button "View Summary" at bounding box center [92, 187] width 116 height 31
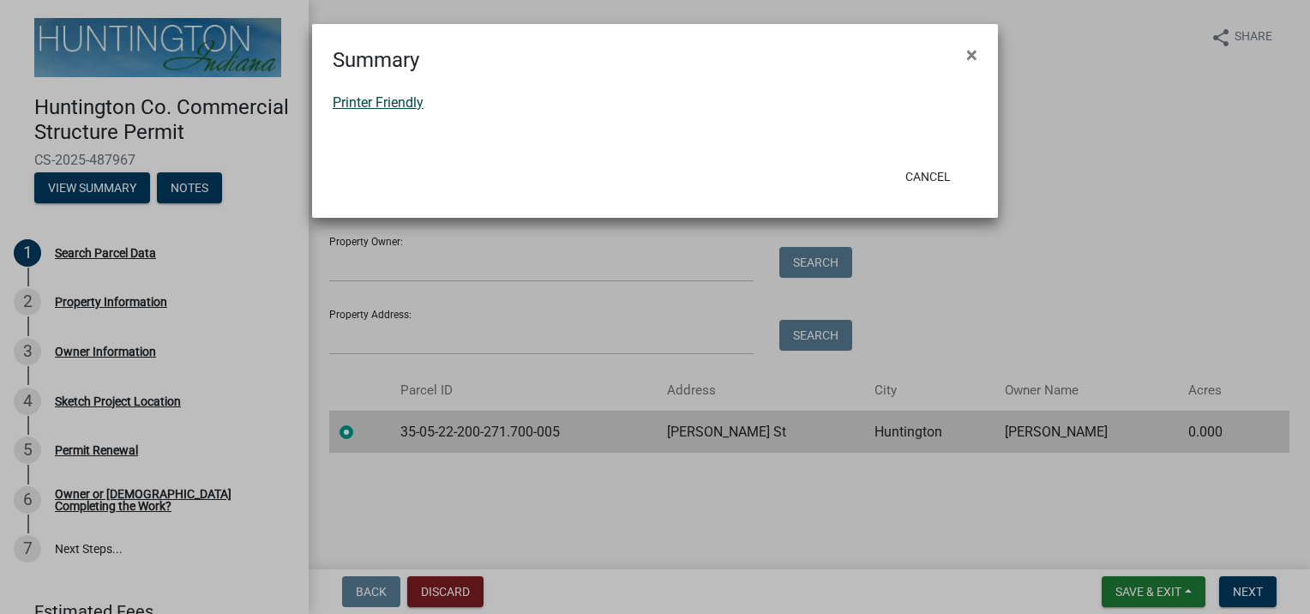
click at [357, 100] on link "Printer Friendly" at bounding box center [378, 102] width 91 height 16
click at [974, 55] on span "×" at bounding box center [971, 55] width 11 height 24
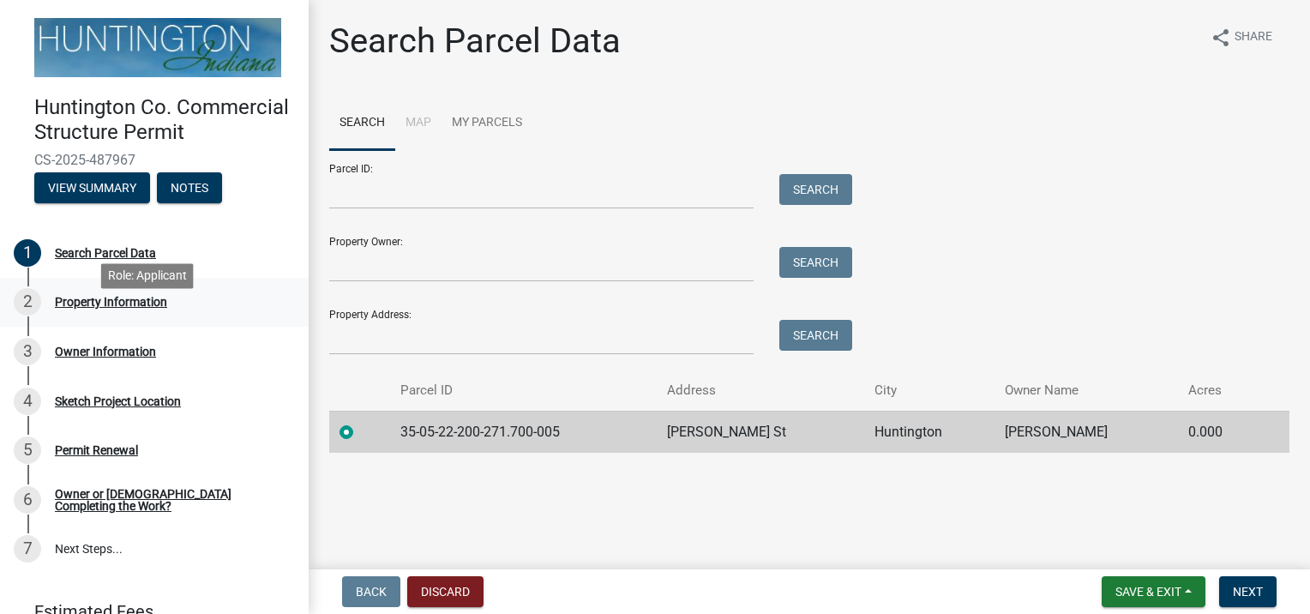
click at [74, 308] on div "Property Information" at bounding box center [111, 302] width 112 height 12
click at [60, 259] on div "Search Parcel Data" at bounding box center [105, 253] width 101 height 12
click at [207, 203] on button "Notes" at bounding box center [189, 187] width 65 height 31
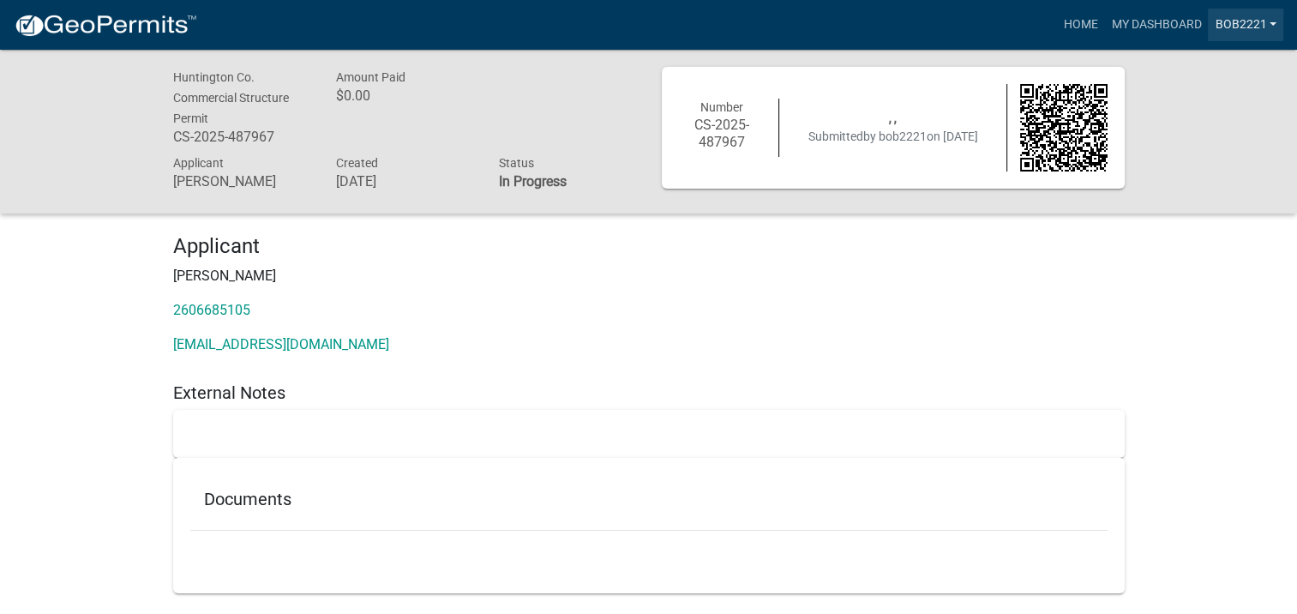
click at [1269, 21] on link "bob2221" at bounding box center [1245, 25] width 75 height 33
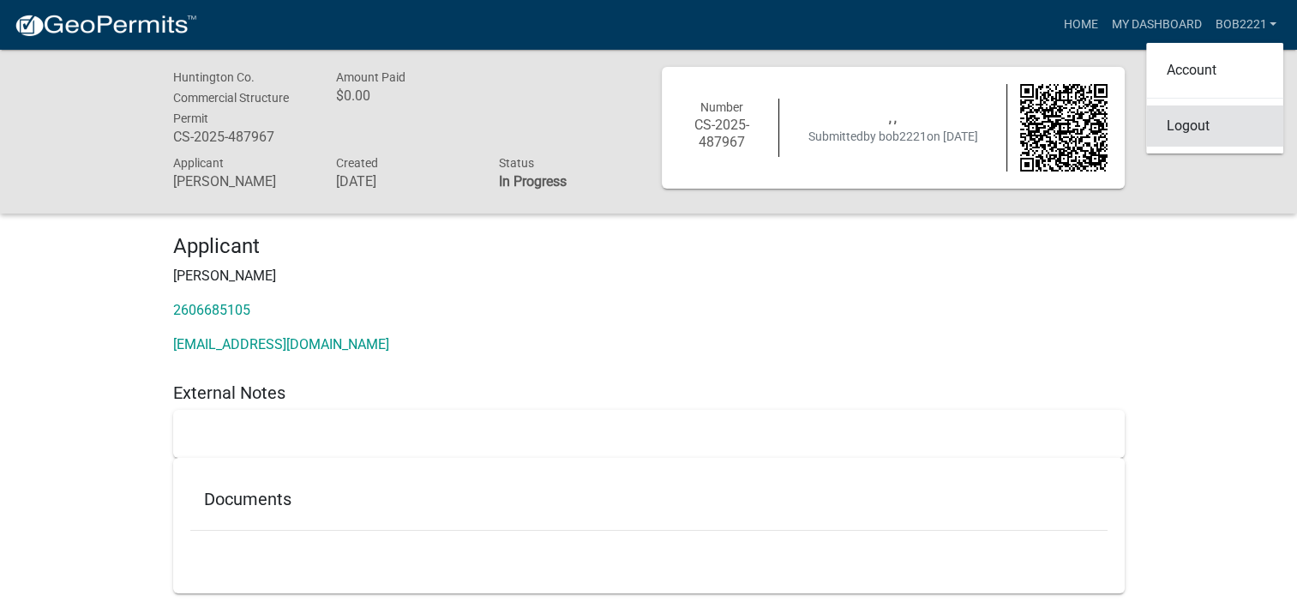
click at [1190, 132] on link "Logout" at bounding box center [1214, 125] width 137 height 41
